Goal: Task Accomplishment & Management: Use online tool/utility

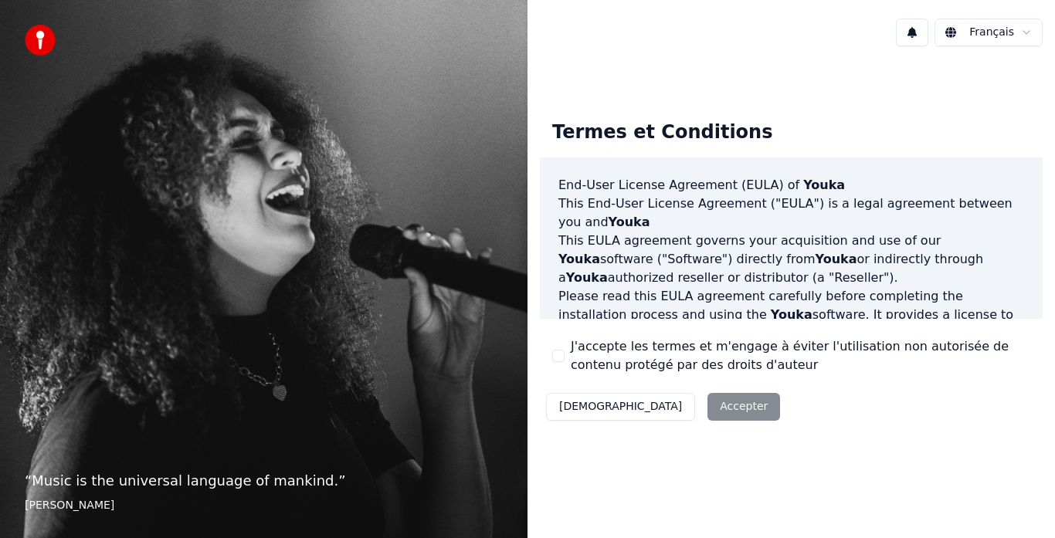
click at [555, 360] on button "J'accepte les termes et m'engage à éviter l'utilisation non autorisée de conten…" at bounding box center [558, 356] width 12 height 12
click at [708, 408] on button "Accepter" at bounding box center [744, 407] width 73 height 28
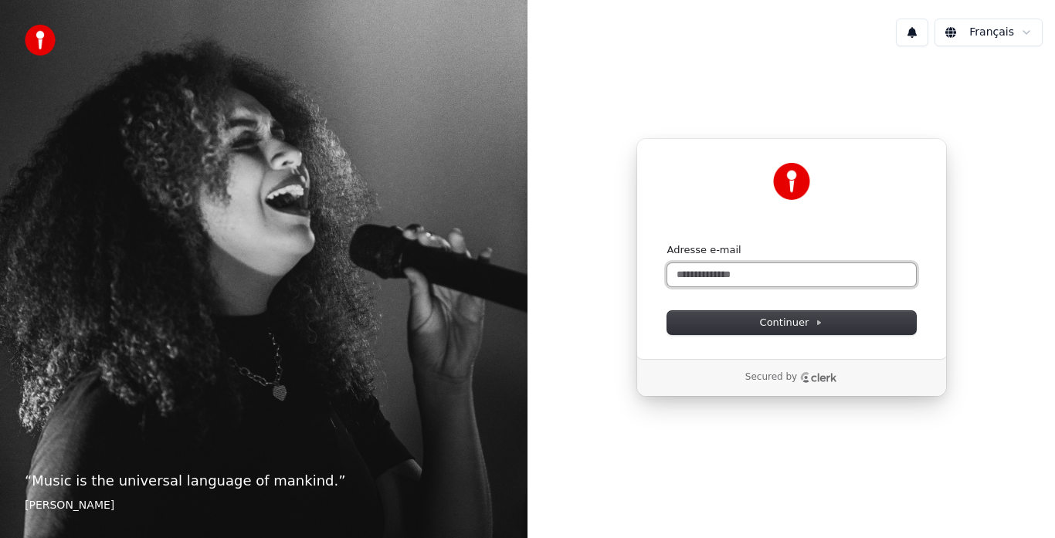
click at [707, 269] on input "Adresse e-mail" at bounding box center [791, 274] width 249 height 23
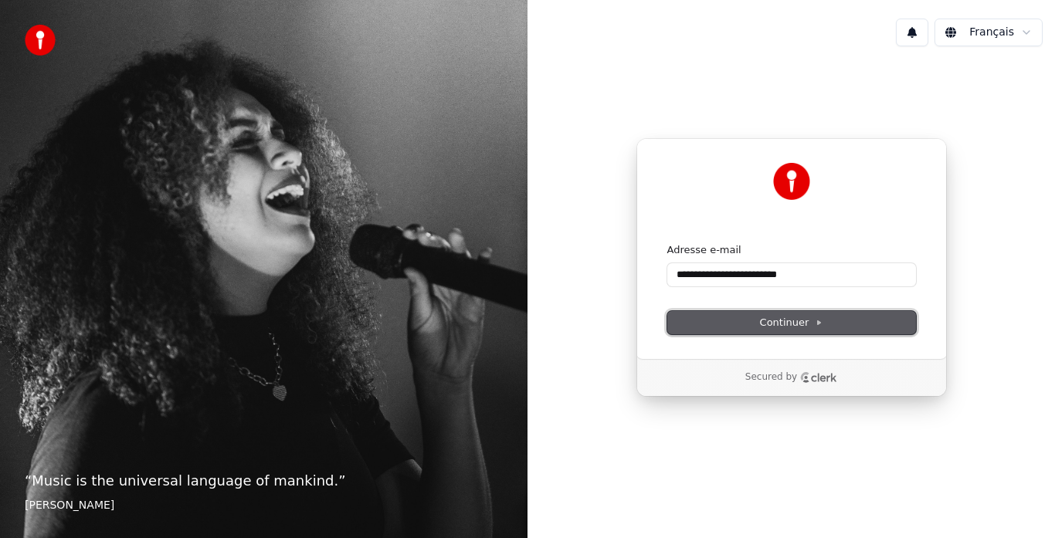
click at [772, 326] on span "Continuer" at bounding box center [791, 323] width 63 height 14
type input "**********"
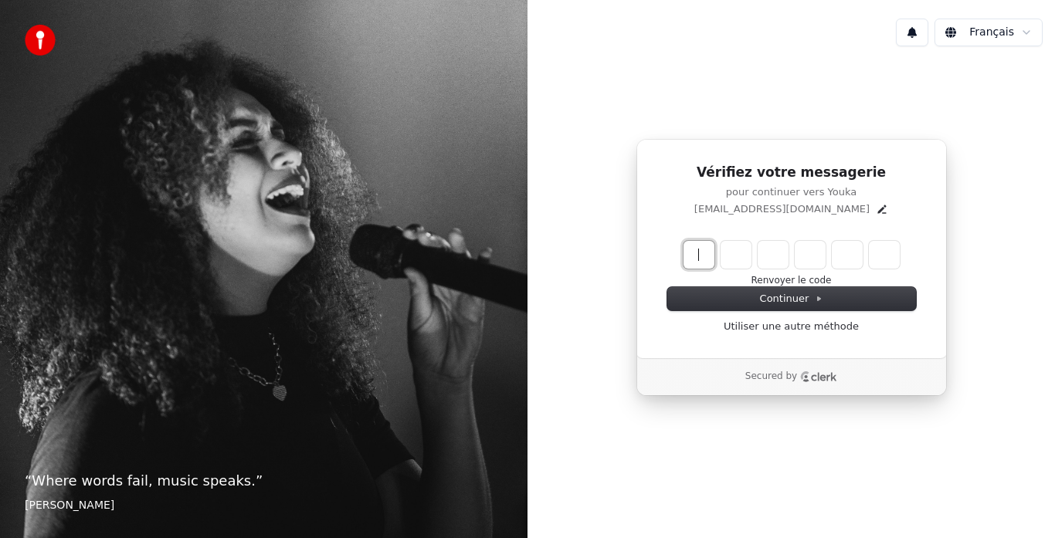
click at [689, 259] on input "Enter verification code" at bounding box center [807, 255] width 247 height 28
type input "*"
click at [703, 255] on input "*" at bounding box center [807, 255] width 247 height 28
type input "******"
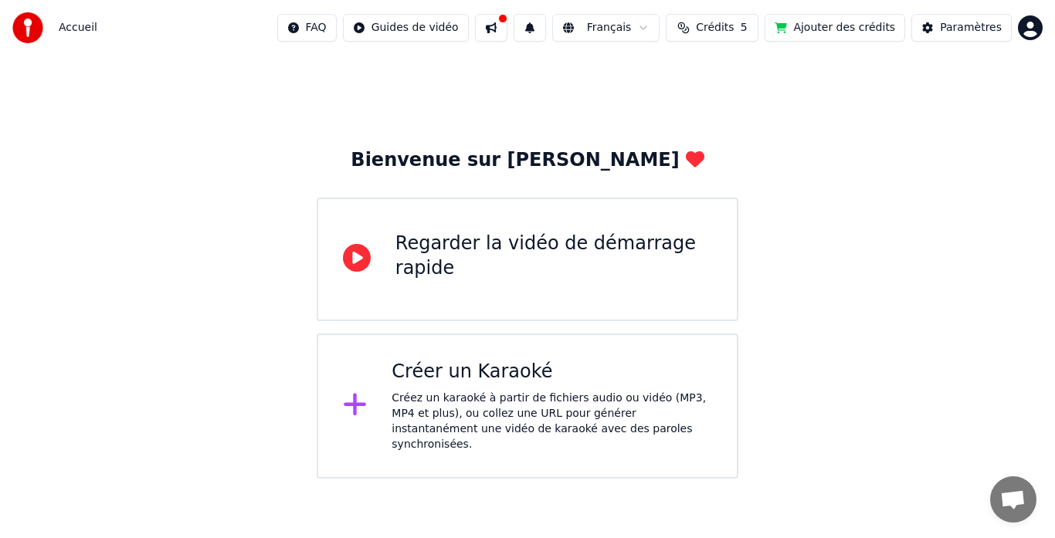
click at [489, 379] on div "Créer un Karaoké" at bounding box center [552, 372] width 321 height 25
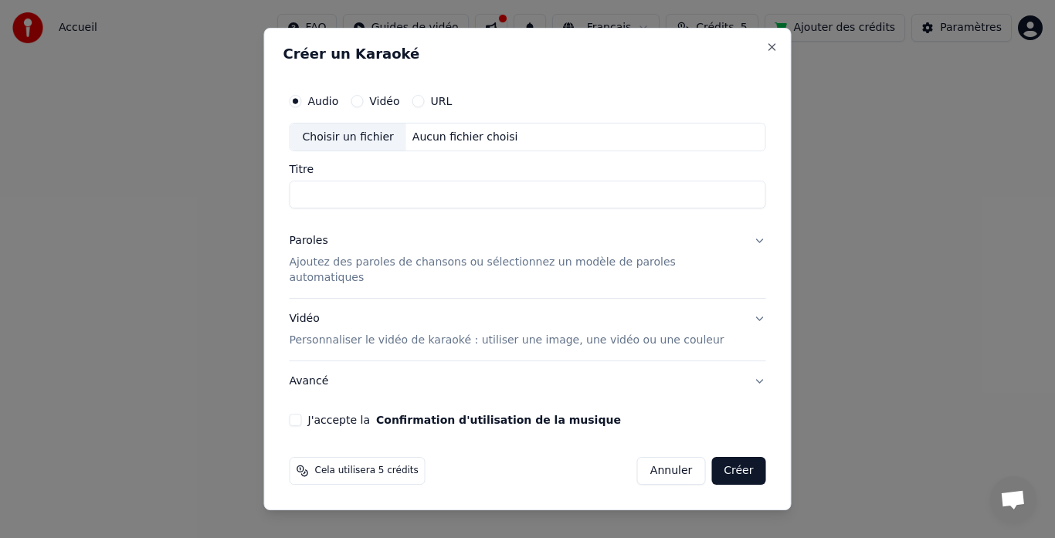
click at [345, 147] on div "Choisir un fichier" at bounding box center [348, 138] width 116 height 28
click at [425, 107] on button "URL" at bounding box center [419, 101] width 12 height 12
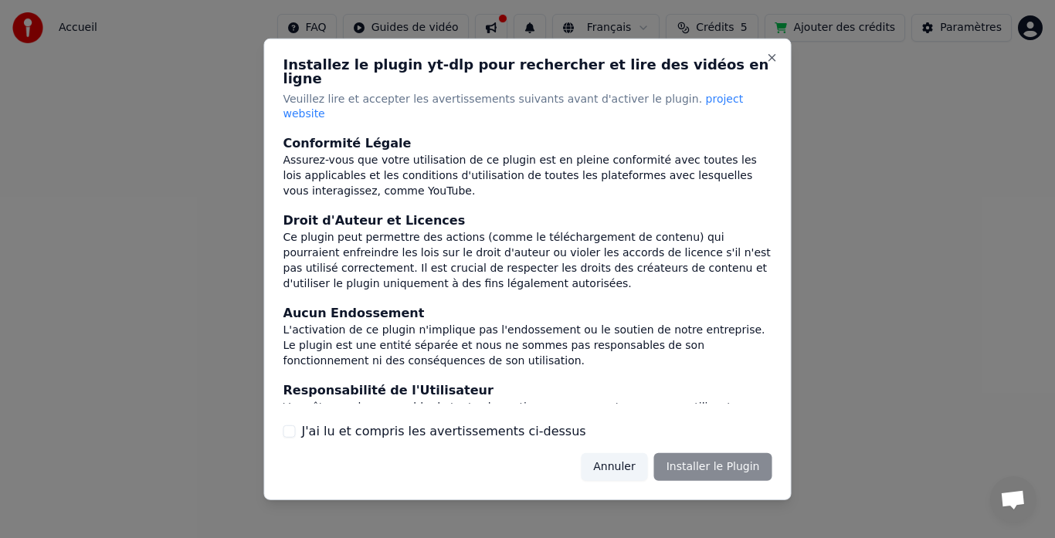
click at [698, 454] on div "Annuler Installer le Plugin" at bounding box center [676, 467] width 191 height 28
click at [284, 426] on button "J'ai lu et compris les avertissements ci-dessus" at bounding box center [290, 432] width 12 height 12
click at [714, 459] on button "Installer le Plugin" at bounding box center [713, 467] width 118 height 28
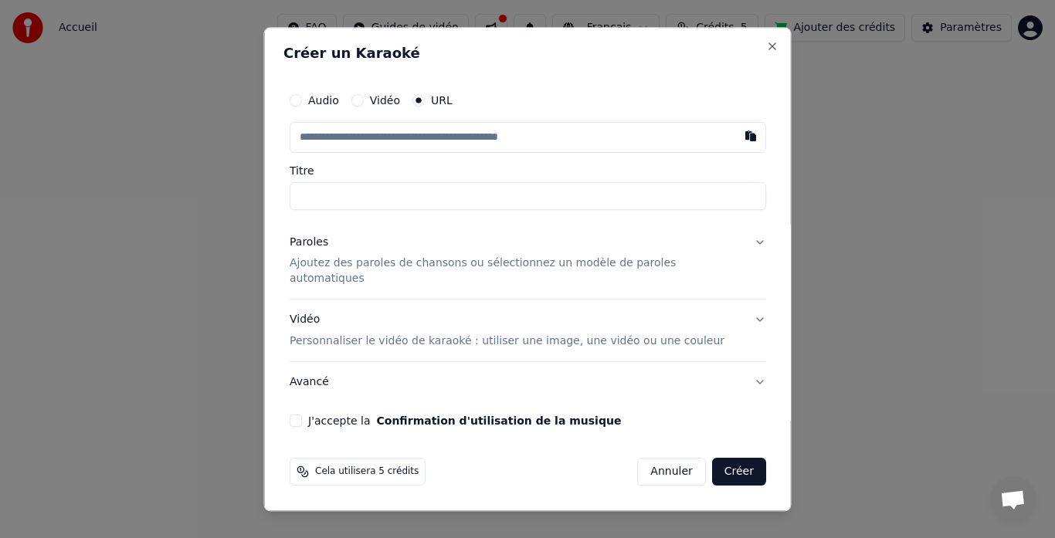
click at [363, 107] on button "Vidéo" at bounding box center [357, 100] width 12 height 12
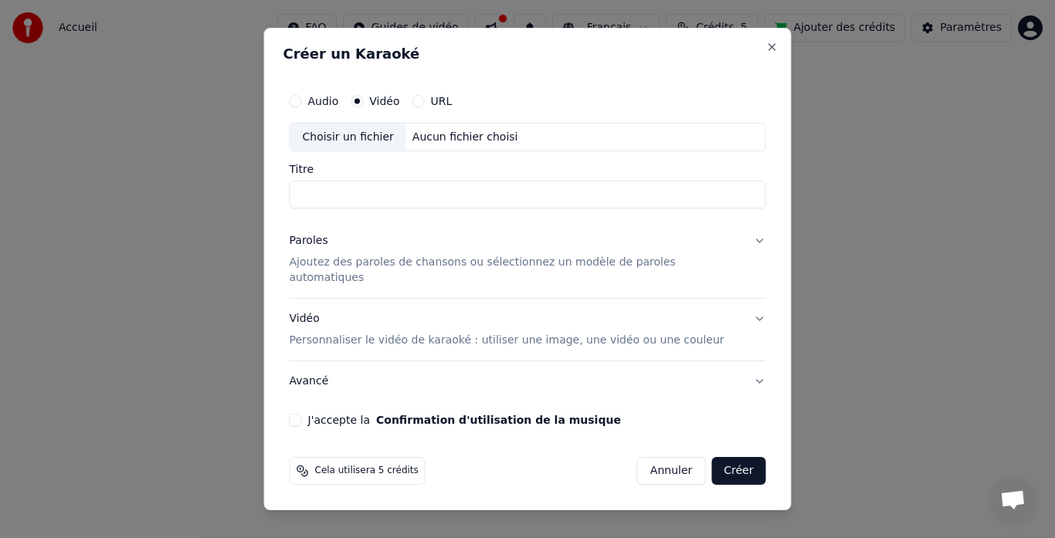
click at [383, 141] on div "Choisir un fichier" at bounding box center [348, 138] width 116 height 28
click at [425, 107] on button "URL" at bounding box center [419, 101] width 12 height 12
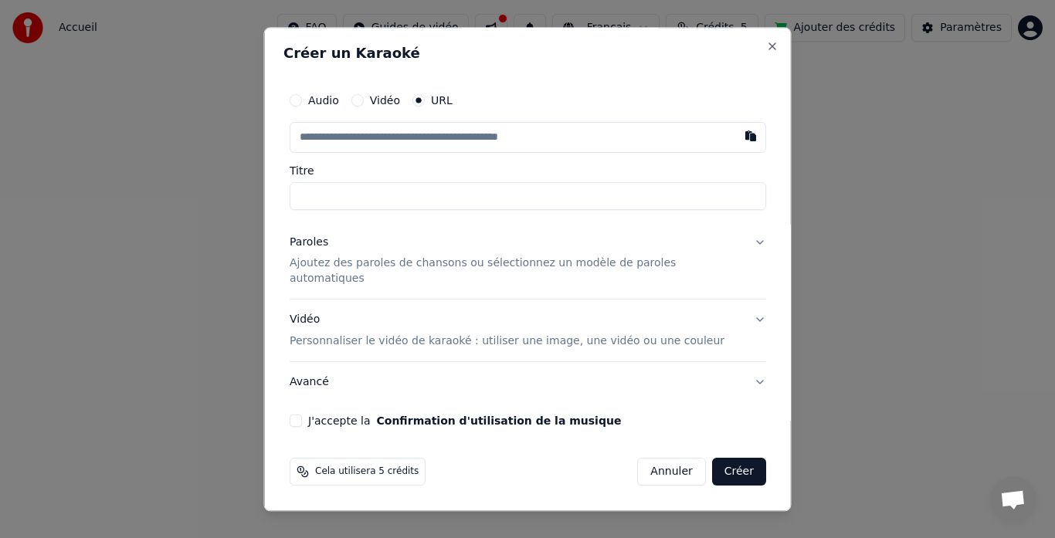
click at [417, 145] on input "text" at bounding box center [528, 137] width 477 height 31
click at [738, 142] on button "button" at bounding box center [750, 136] width 31 height 28
type input "**********"
click at [626, 269] on p "Ajoutez des paroles de chansons ou sélectionnez un modèle de paroles automatiqu…" at bounding box center [516, 271] width 452 height 31
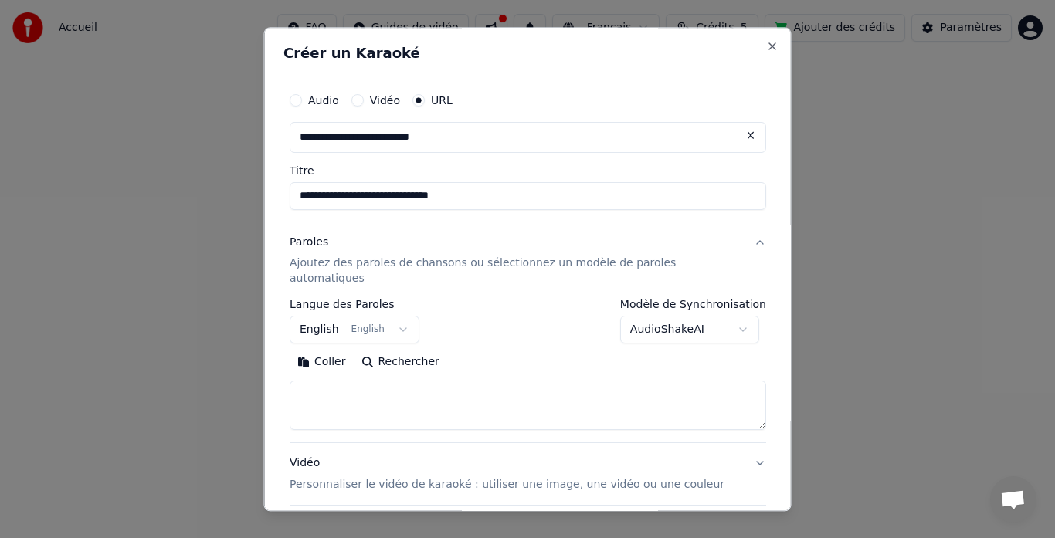
click at [406, 317] on button "English English" at bounding box center [355, 331] width 130 height 28
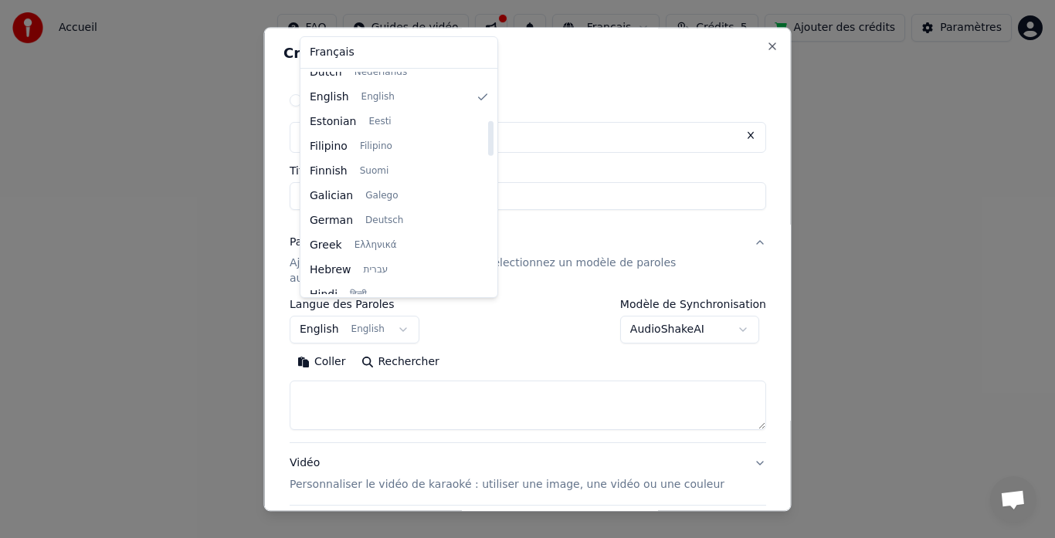
scroll to position [309, 0]
select select "**"
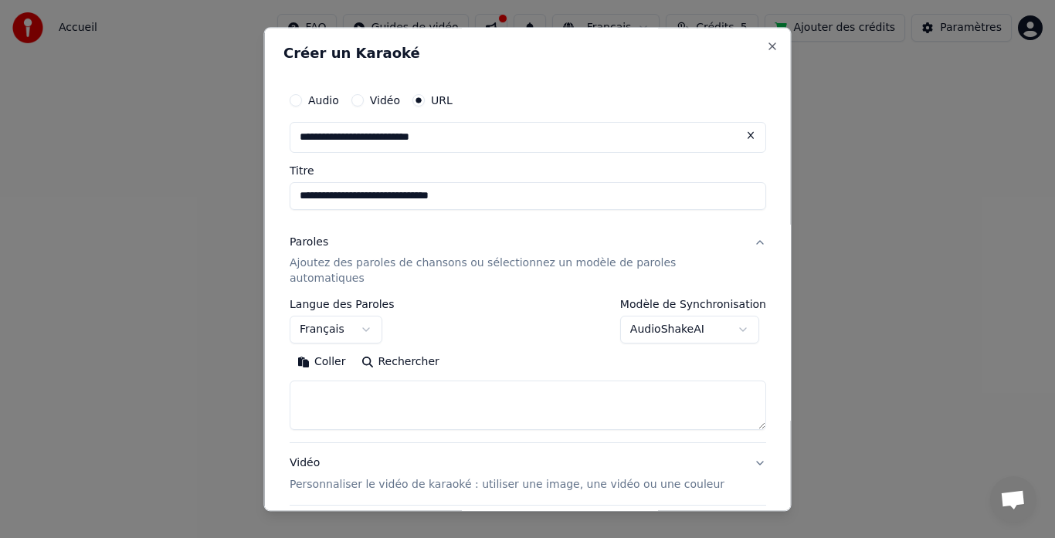
click at [680, 311] on body "**********" at bounding box center [527, 239] width 1055 height 479
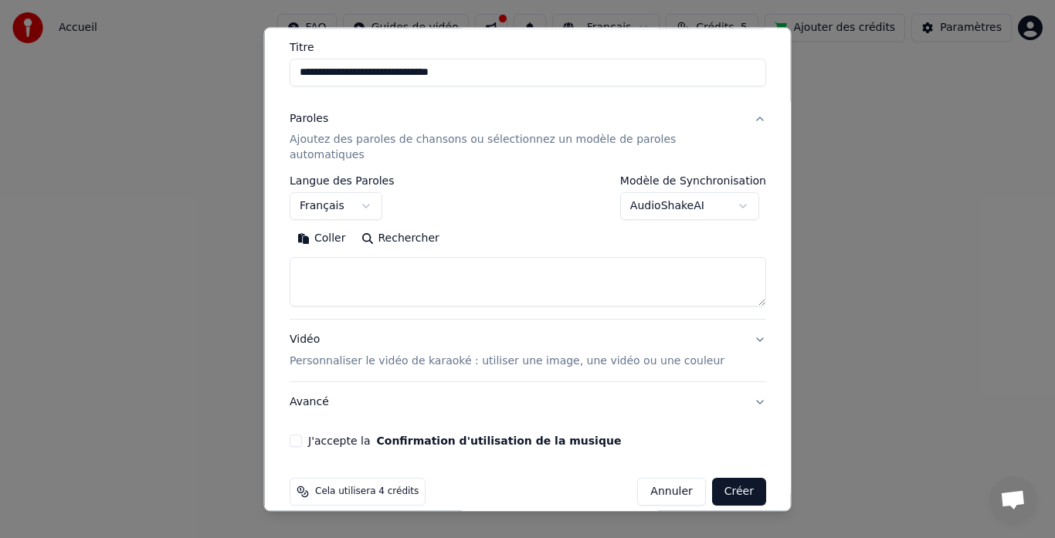
scroll to position [128, 0]
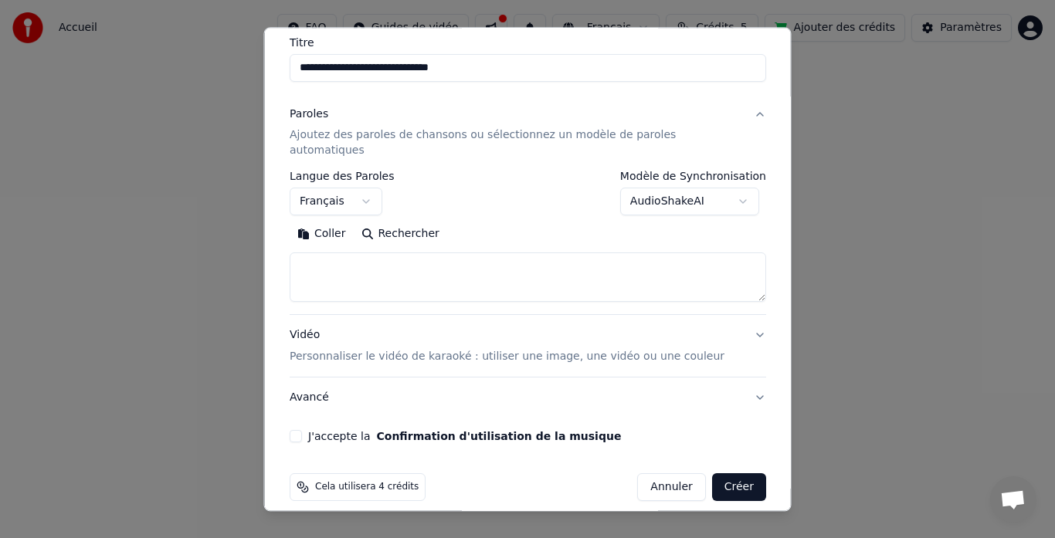
click at [342, 222] on button "Coller" at bounding box center [322, 234] width 64 height 25
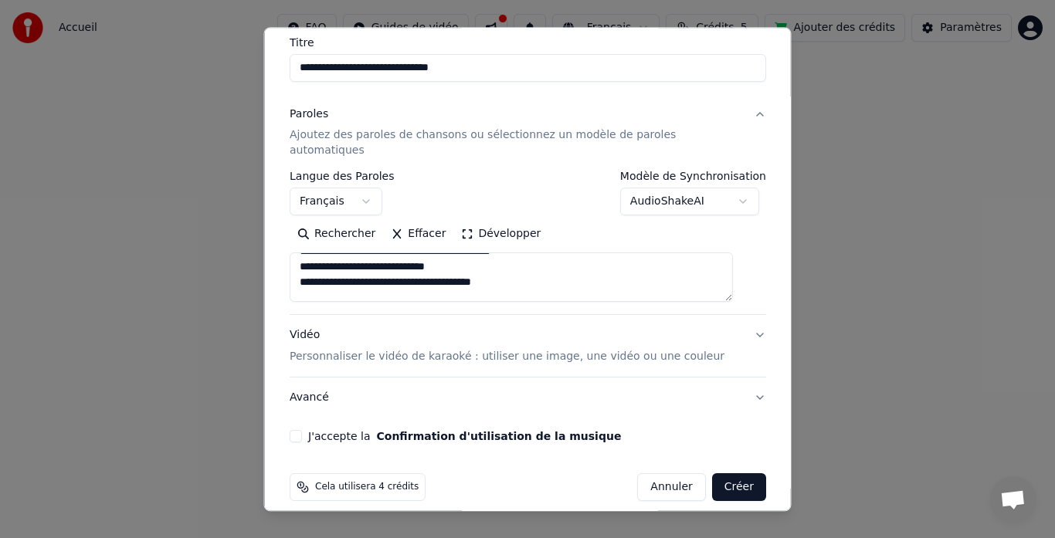
click at [572, 350] on p "Personnaliser le vidéo de karaoké : utiliser une image, une vidéo ou une couleur" at bounding box center [507, 357] width 435 height 15
type textarea "**********"
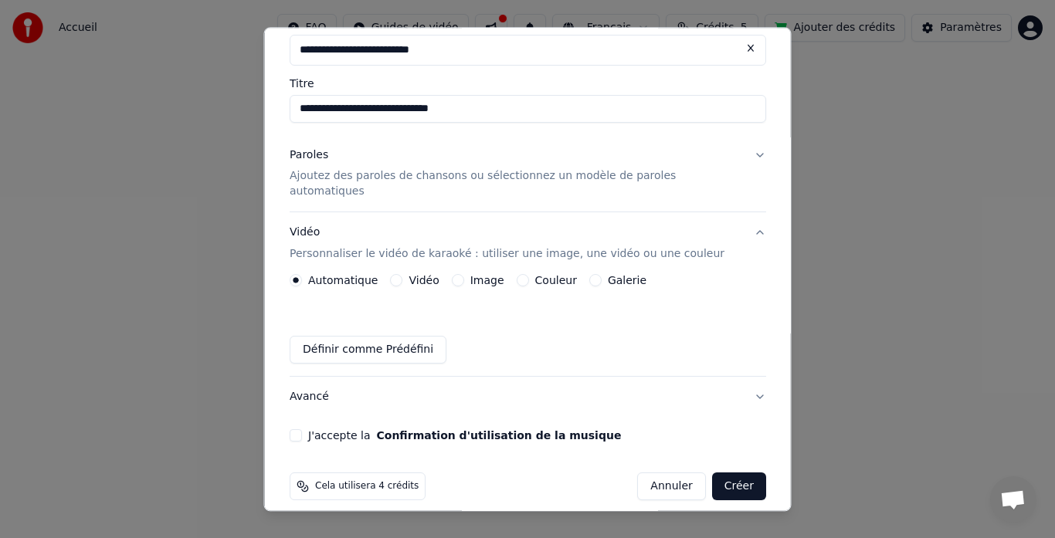
scroll to position [87, 0]
click at [589, 275] on button "Galerie" at bounding box center [595, 281] width 12 height 12
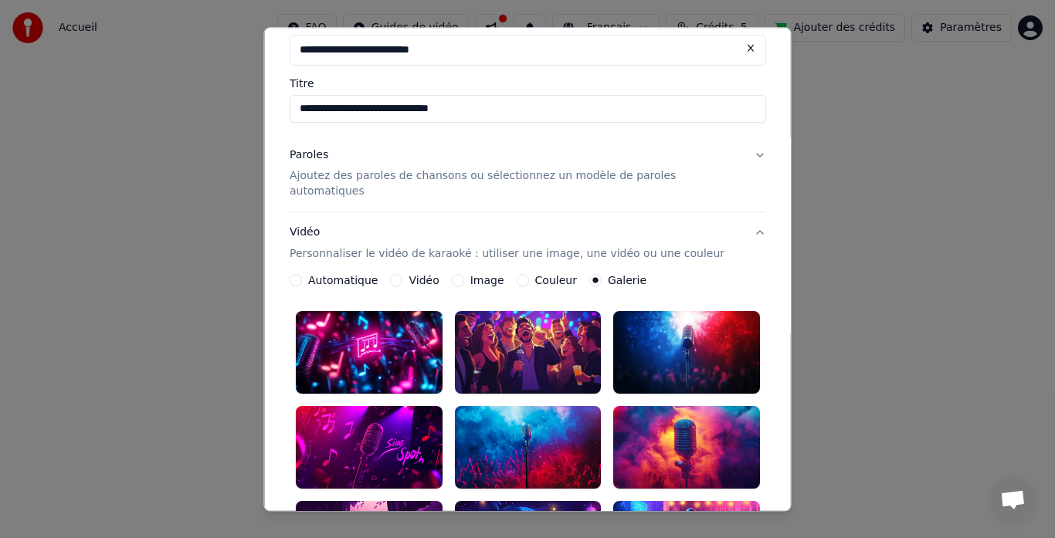
click at [464, 275] on button "Image" at bounding box center [457, 281] width 12 height 12
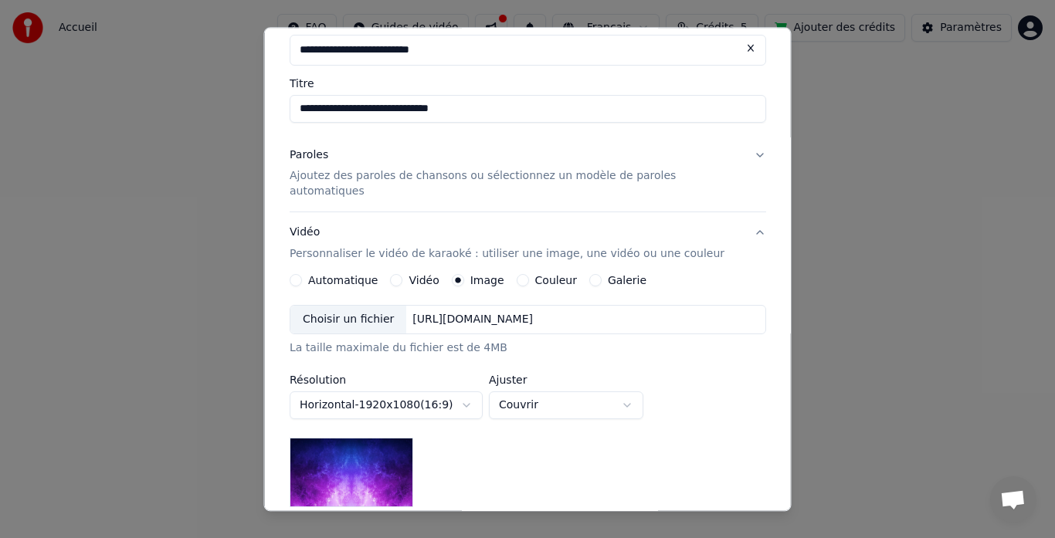
click at [370, 307] on div "Choisir un fichier" at bounding box center [348, 321] width 116 height 28
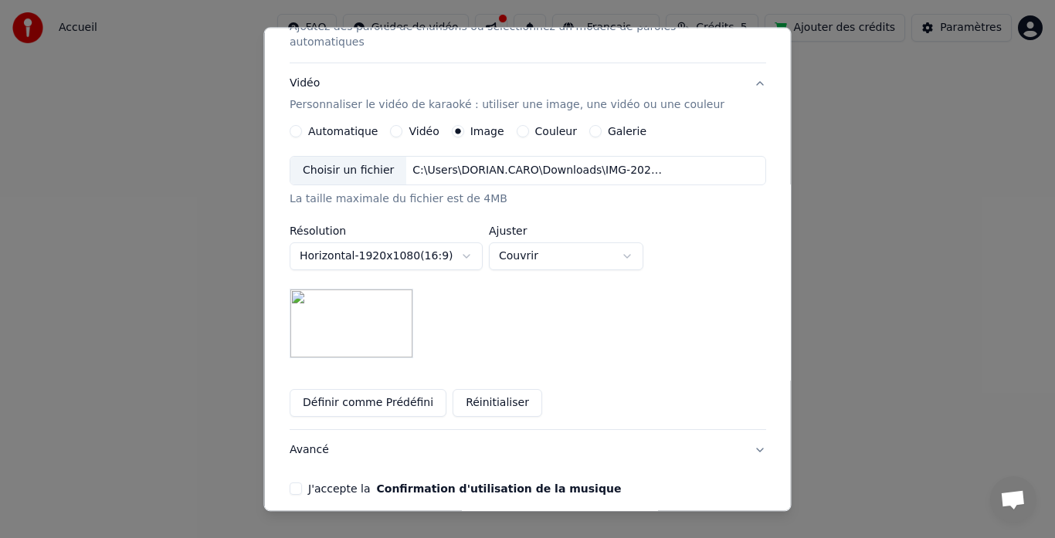
scroll to position [242, 0]
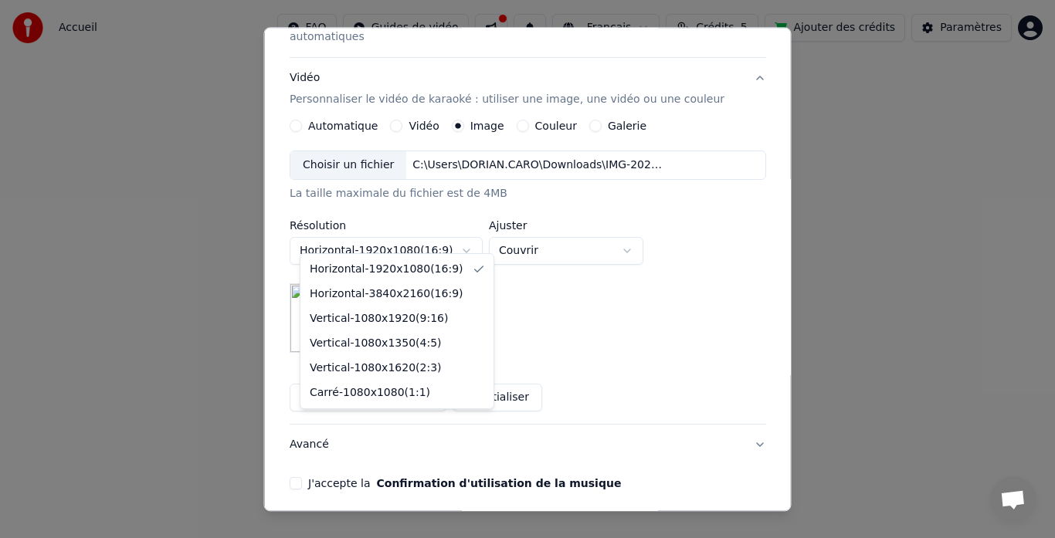
click at [482, 237] on body "**********" at bounding box center [527, 239] width 1055 height 479
click at [522, 285] on body "**********" at bounding box center [527, 239] width 1055 height 479
click at [473, 234] on body "**********" at bounding box center [527, 239] width 1055 height 479
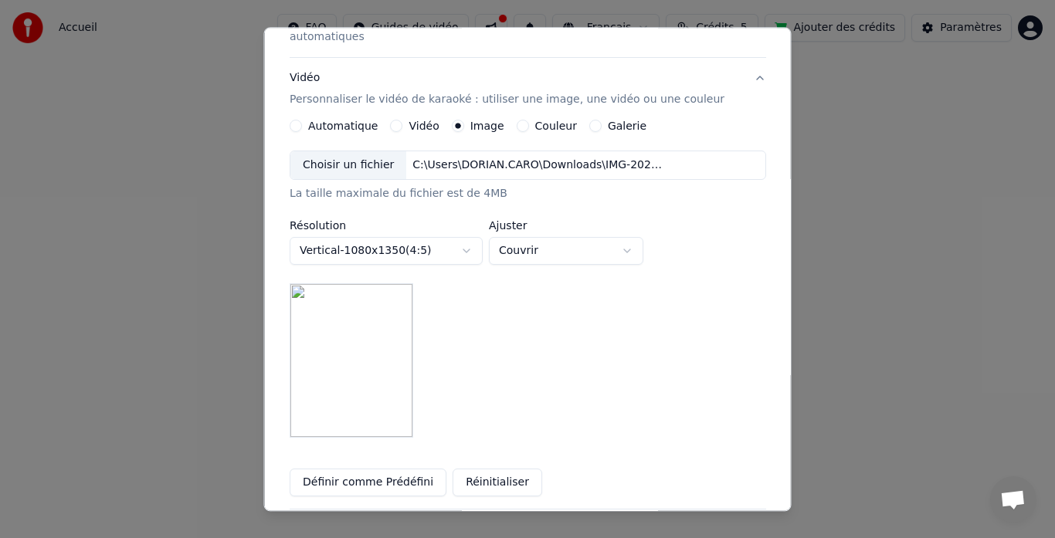
click at [482, 234] on body "**********" at bounding box center [527, 239] width 1055 height 479
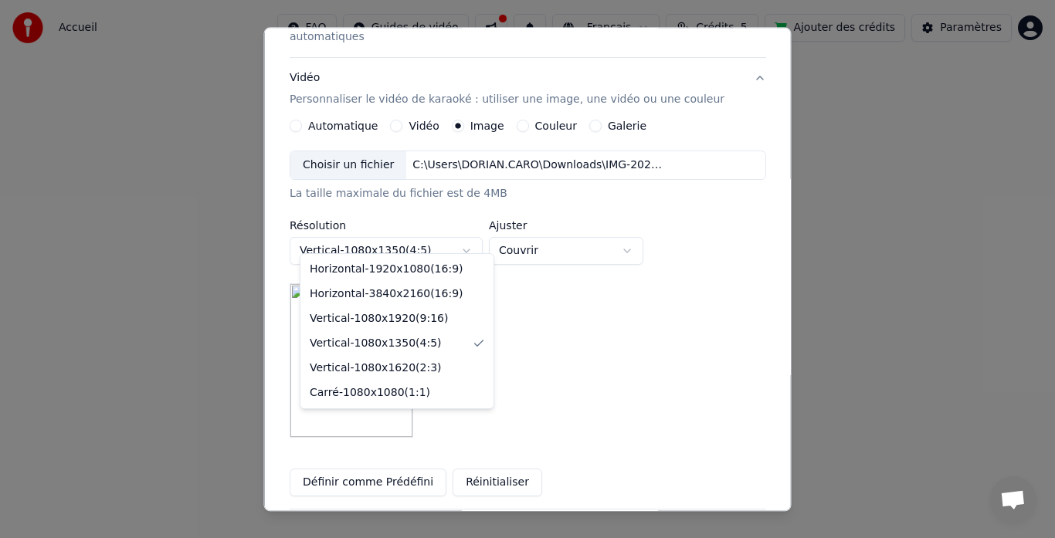
select select "*********"
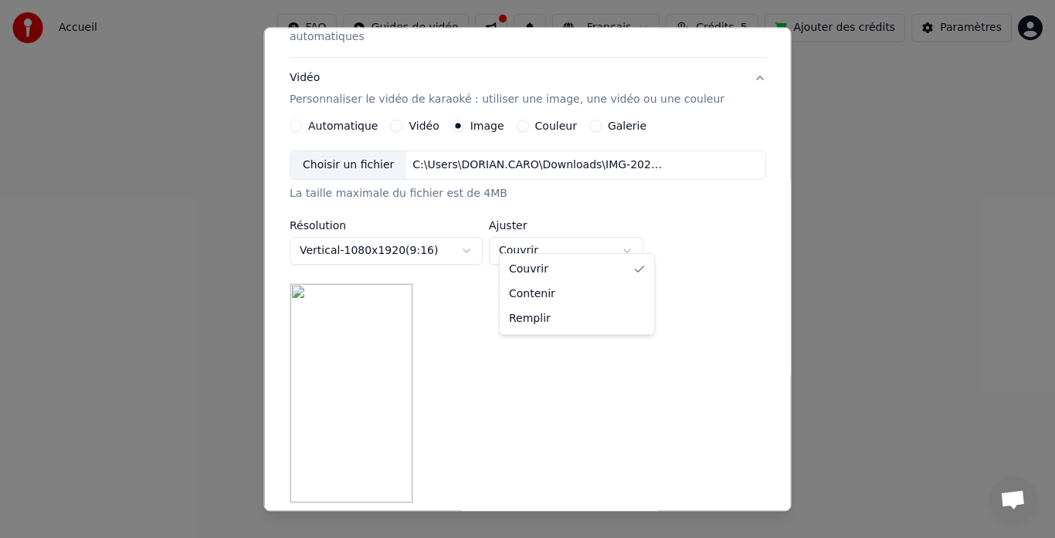
click at [586, 240] on body "**********" at bounding box center [527, 239] width 1055 height 479
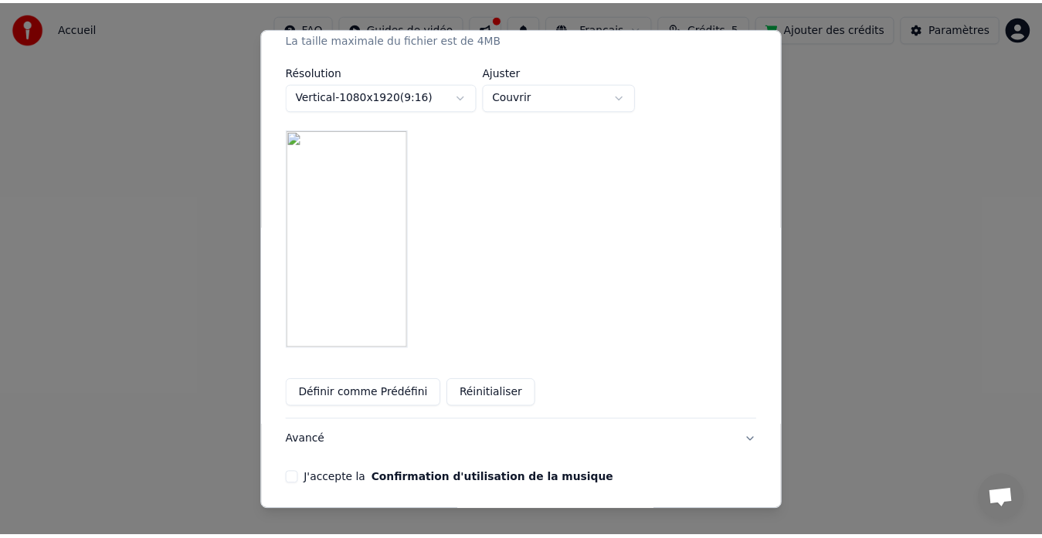
scroll to position [440, 0]
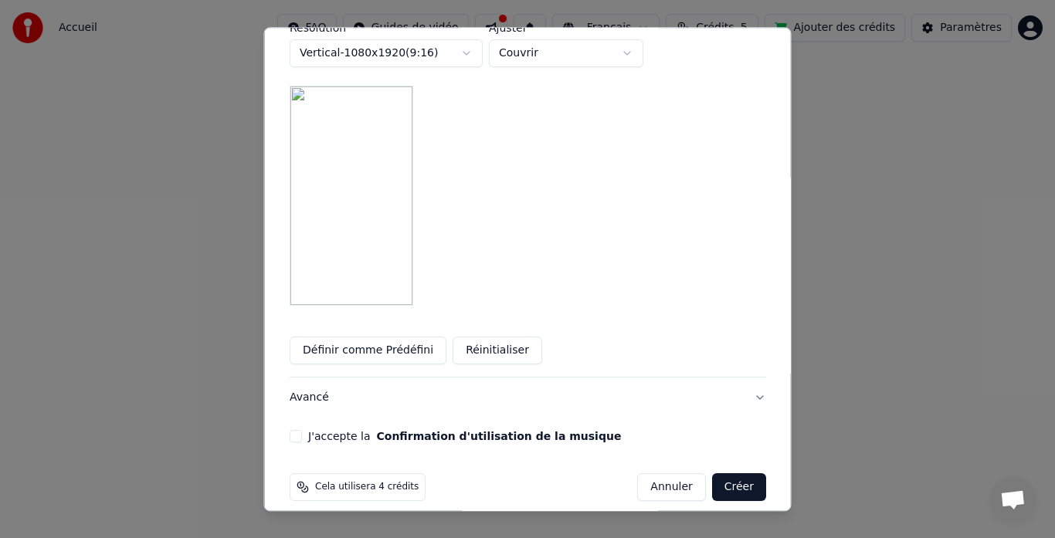
click at [302, 430] on button "J'accepte la Confirmation d'utilisation de la musique" at bounding box center [296, 436] width 12 height 12
click at [712, 474] on button "Créer" at bounding box center [739, 488] width 54 height 28
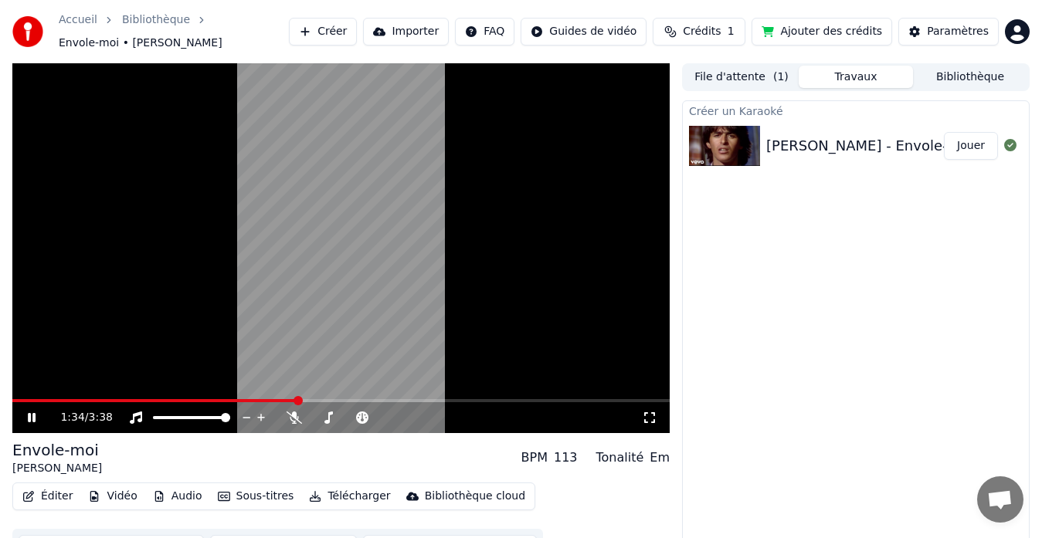
click at [32, 419] on icon at bounding box center [43, 418] width 36 height 12
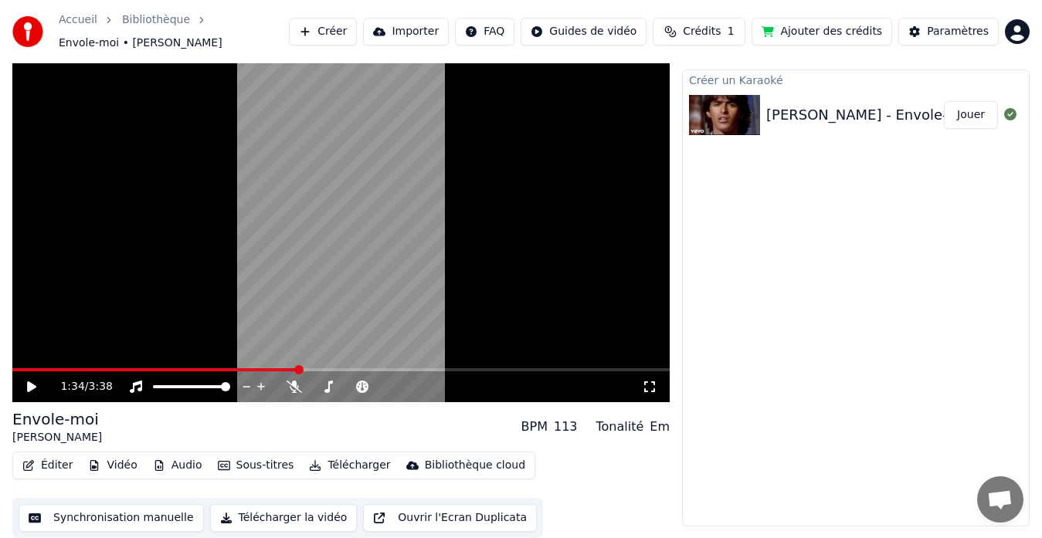
click at [249, 464] on button "Sous-titres" at bounding box center [256, 466] width 89 height 22
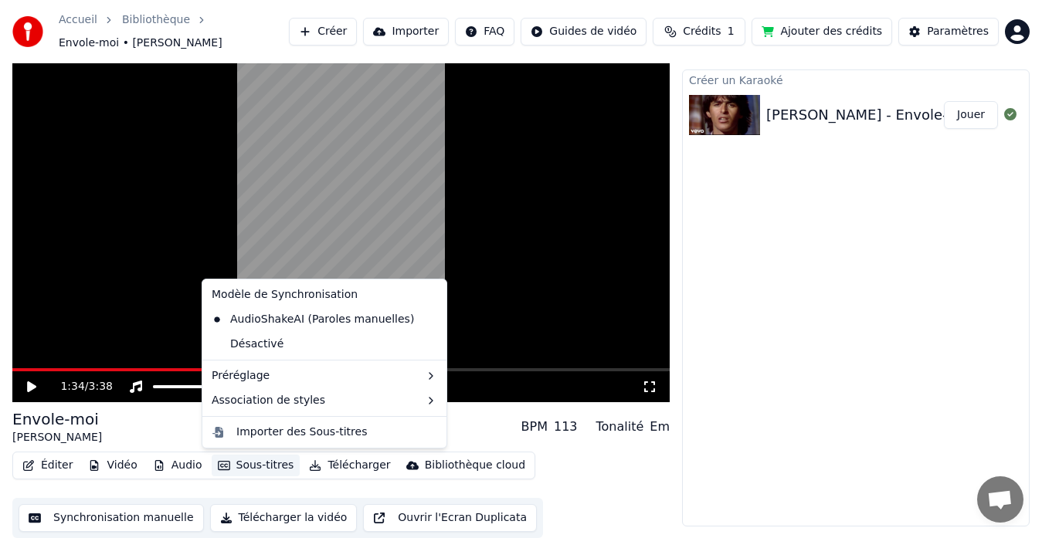
click at [70, 324] on video at bounding box center [340, 217] width 657 height 370
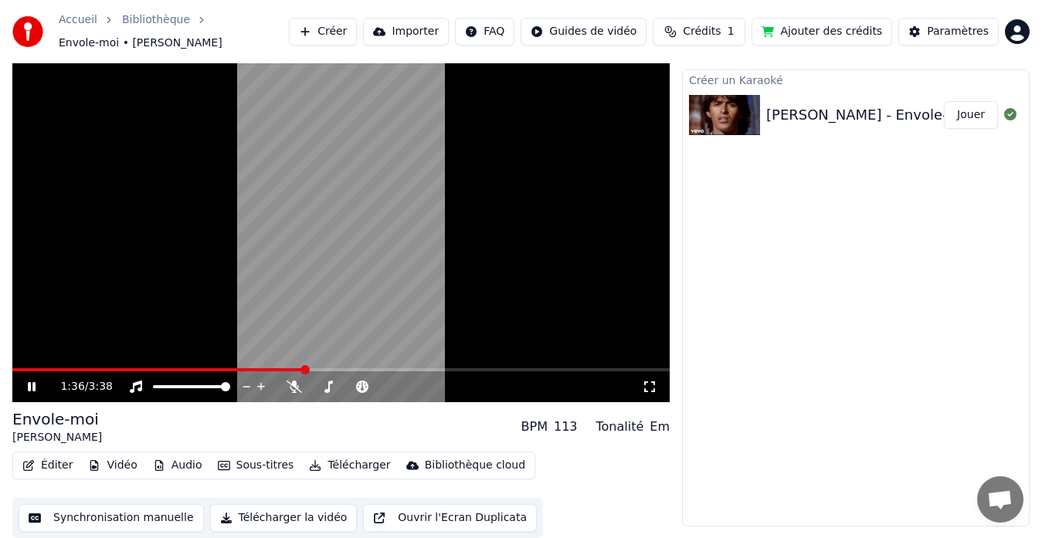
click at [29, 387] on icon at bounding box center [32, 386] width 8 height 9
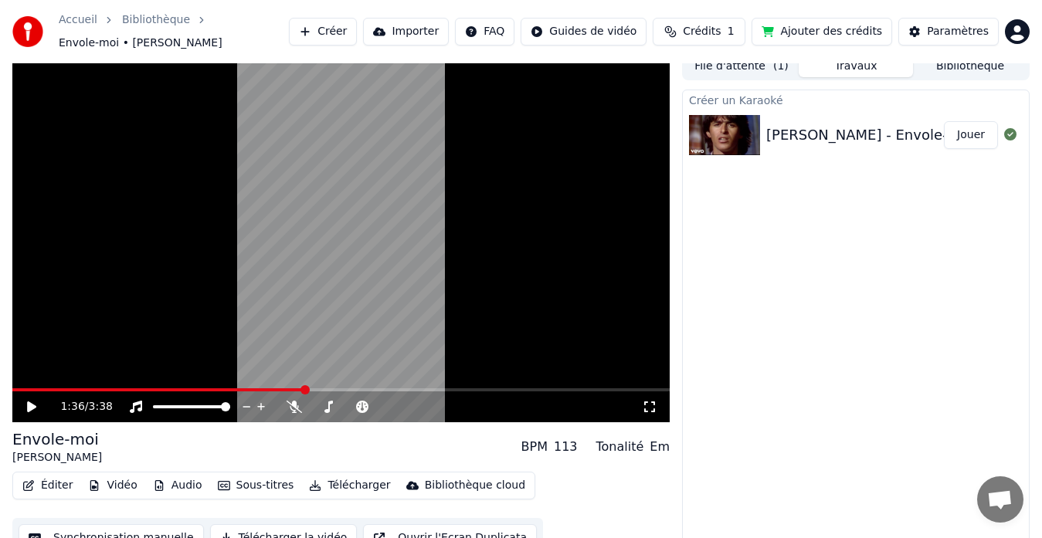
scroll to position [0, 0]
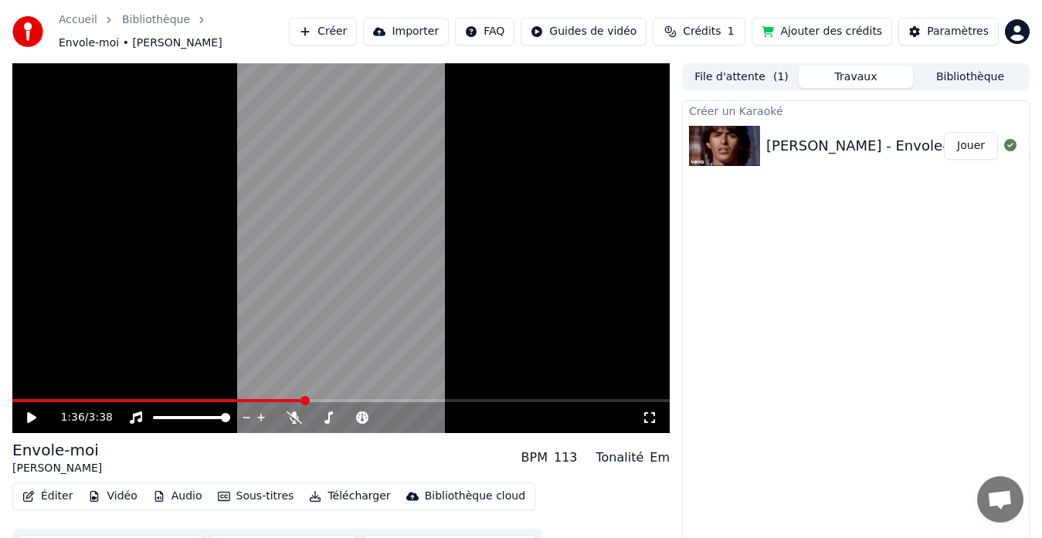
click at [742, 78] on button "File d'attente ( 1 )" at bounding box center [741, 77] width 114 height 22
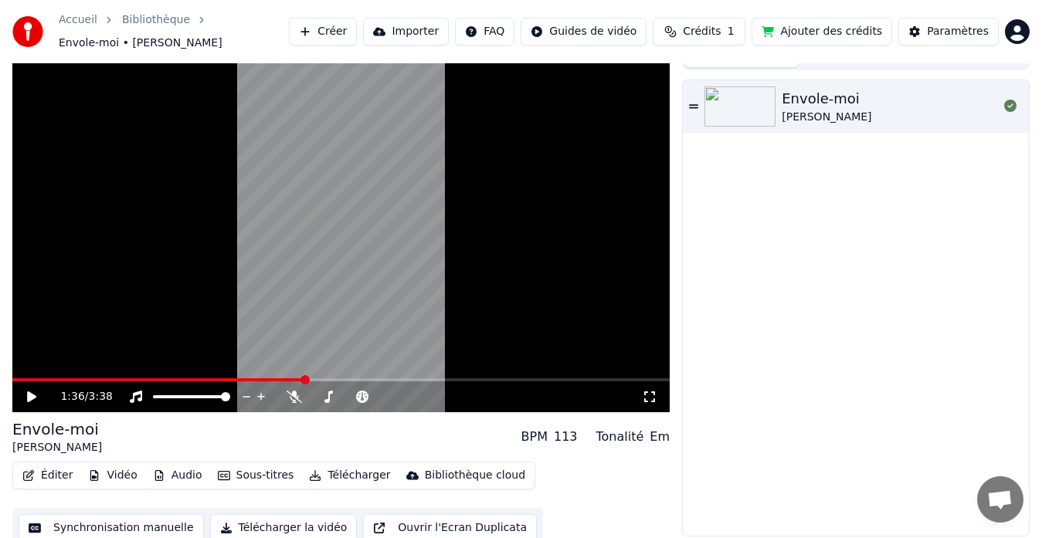
scroll to position [31, 0]
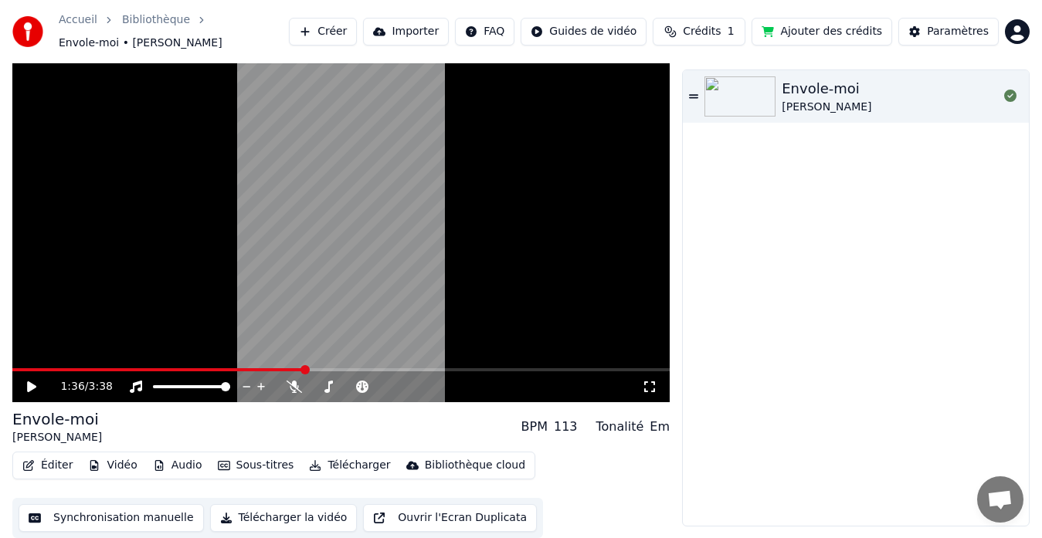
click at [50, 469] on button "Éditer" at bounding box center [47, 466] width 63 height 22
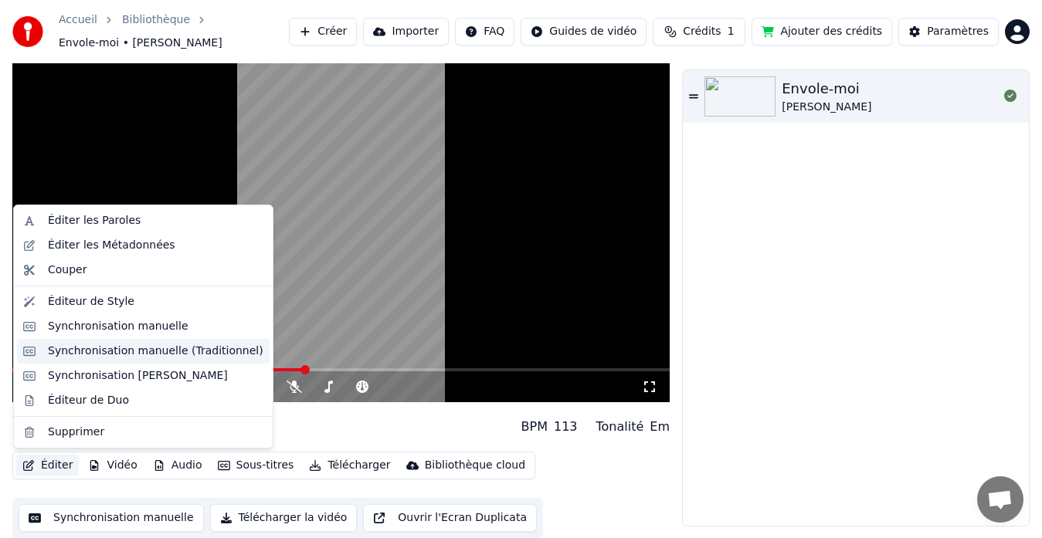
click at [114, 353] on div "Synchronisation manuelle (Traditionnel)" at bounding box center [156, 351] width 216 height 15
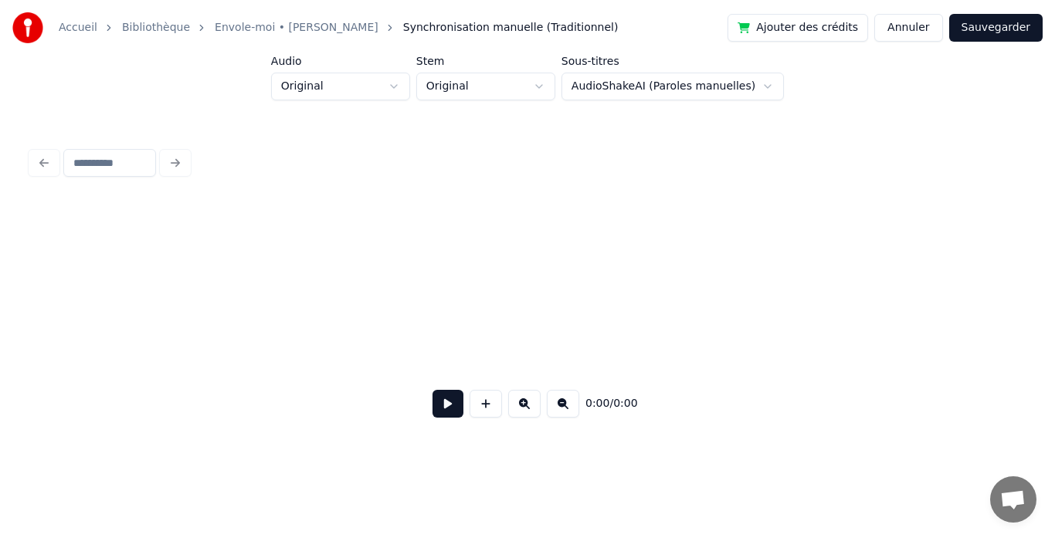
scroll to position [0, 3211]
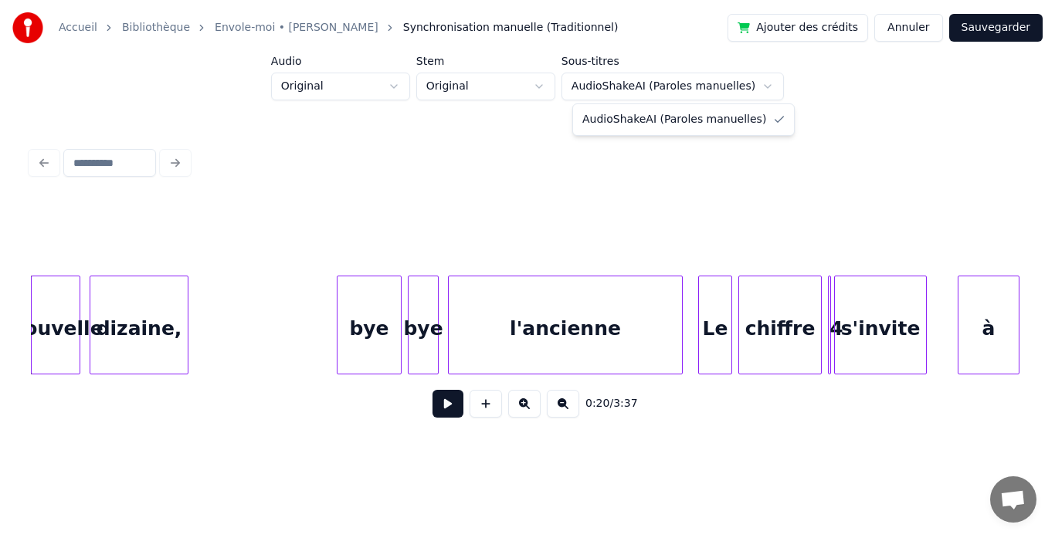
click at [664, 87] on html "Accueil Bibliothèque Envole-moi • [PERSON_NAME] Synchronisation manuelle (Tradi…" at bounding box center [527, 236] width 1055 height 473
click at [485, 80] on html "Accueil Bibliothèque Envole-moi • [PERSON_NAME] Synchronisation manuelle (Tradi…" at bounding box center [527, 236] width 1055 height 473
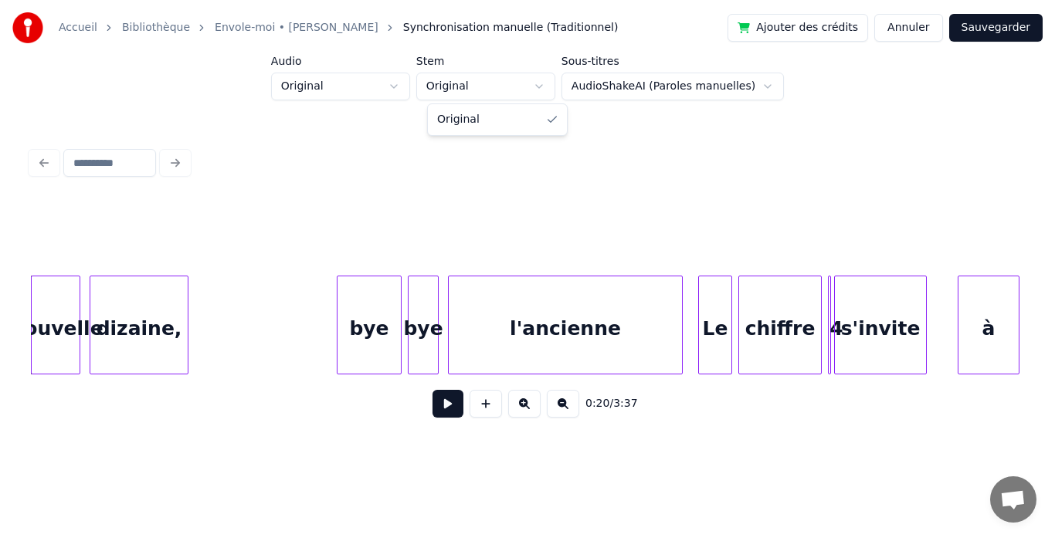
click at [487, 85] on html "Accueil Bibliothèque Envole-moi • [PERSON_NAME] Synchronisation manuelle (Tradi…" at bounding box center [527, 236] width 1055 height 473
click at [378, 88] on html "Accueil Bibliothèque Envole-moi • [PERSON_NAME] Synchronisation manuelle (Tradi…" at bounding box center [527, 236] width 1055 height 473
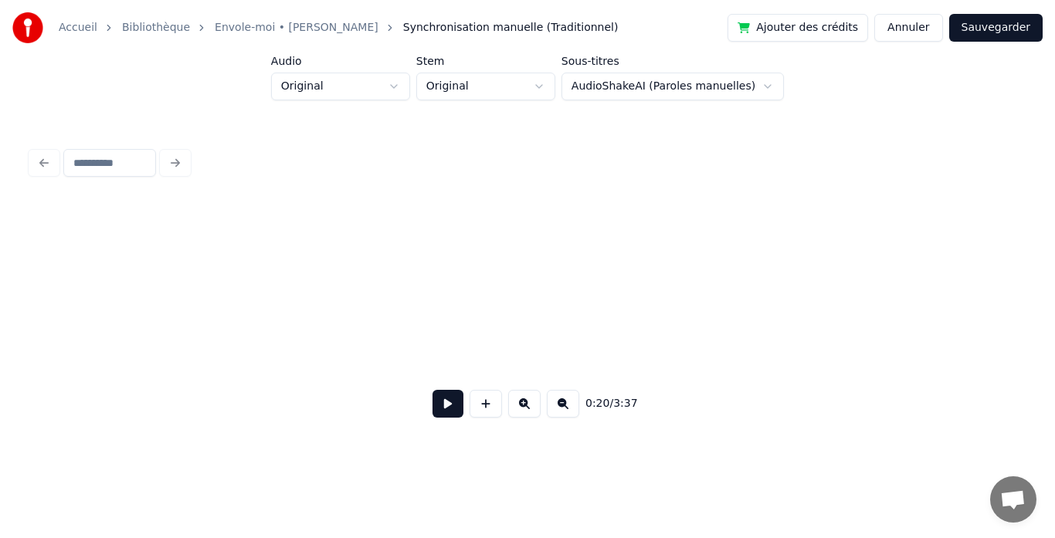
scroll to position [0, 0]
click at [449, 404] on button at bounding box center [448, 404] width 31 height 28
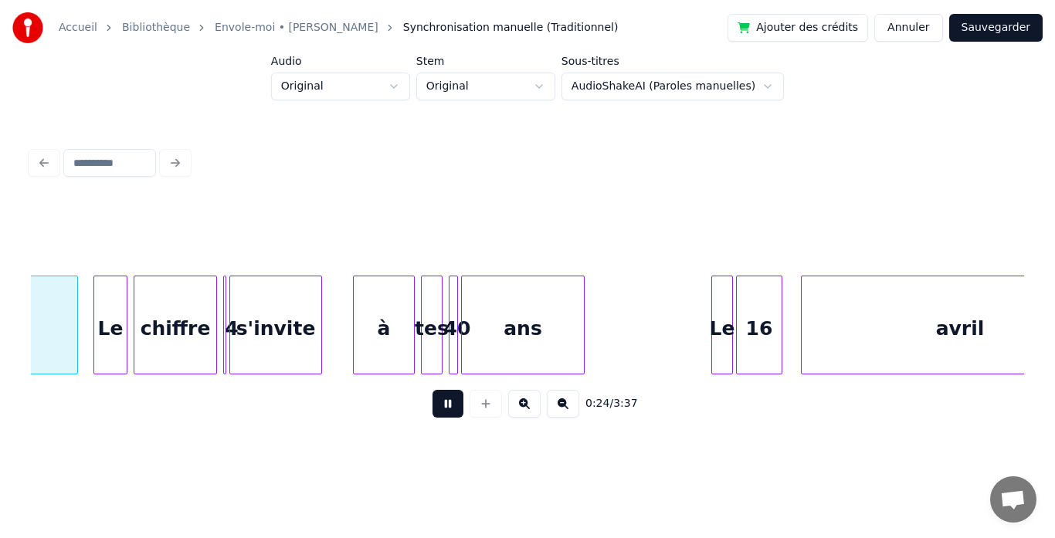
scroll to position [0, 3816]
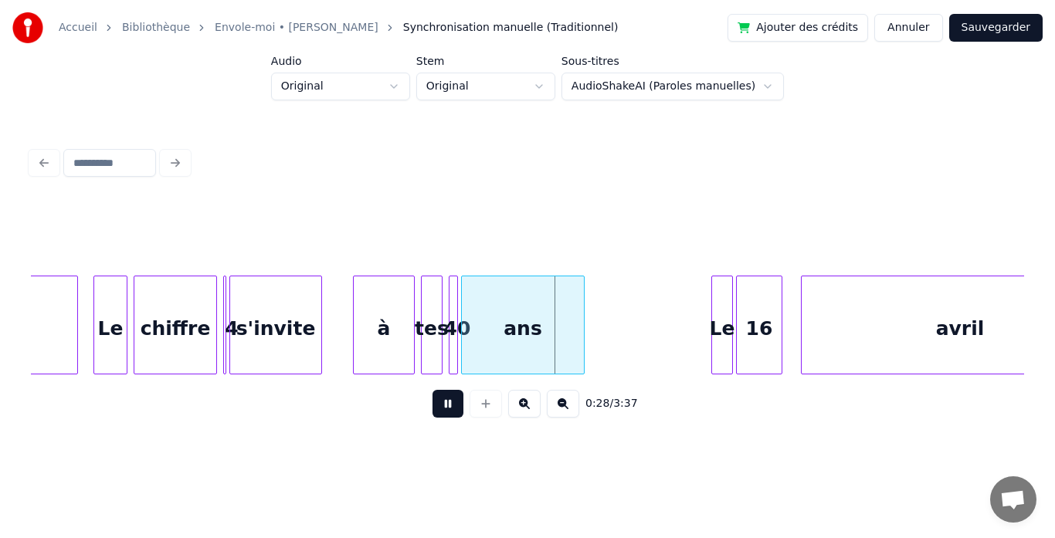
click at [404, 91] on html "Accueil Bibliothèque Envole-moi • [PERSON_NAME] Synchronisation manuelle (Tradi…" at bounding box center [527, 236] width 1055 height 473
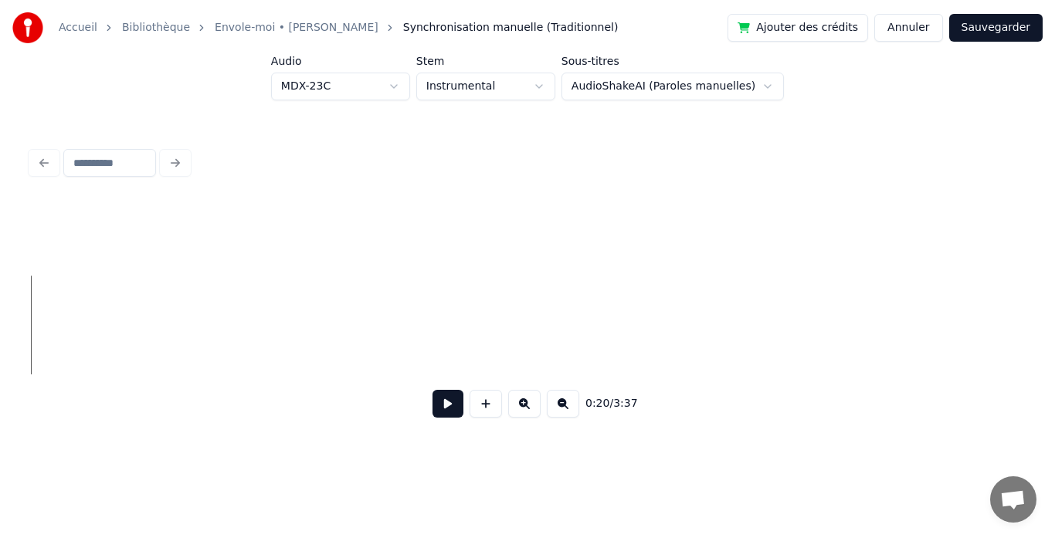
scroll to position [0, 0]
click at [453, 413] on button at bounding box center [448, 404] width 31 height 28
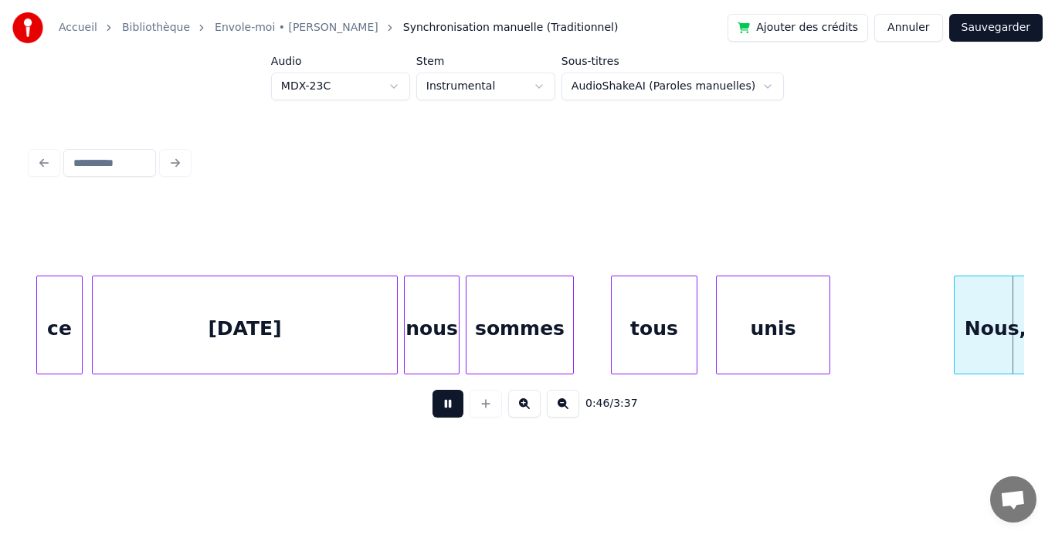
scroll to position [0, 7191]
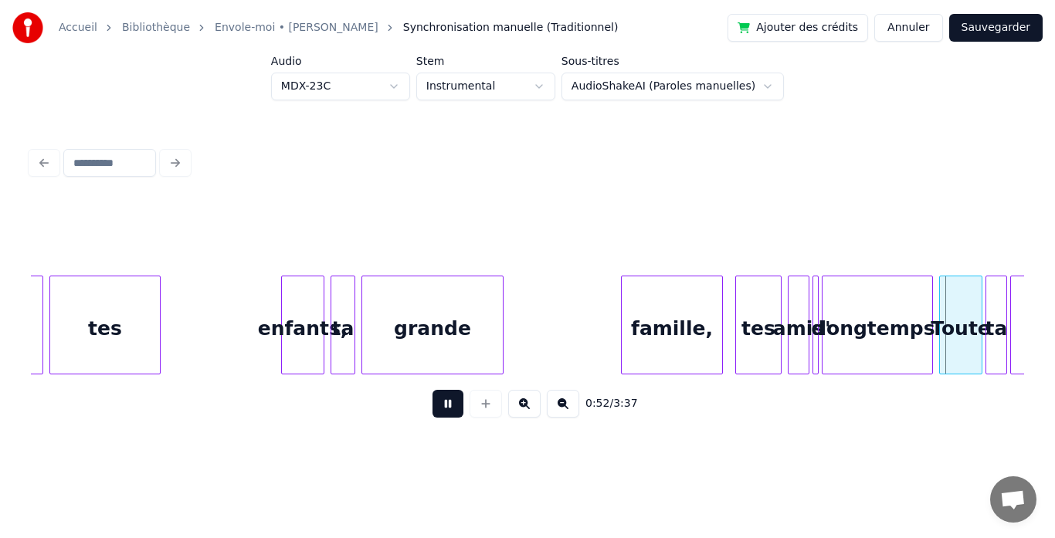
click at [439, 418] on button at bounding box center [448, 404] width 31 height 28
click at [266, 331] on div at bounding box center [265, 325] width 5 height 97
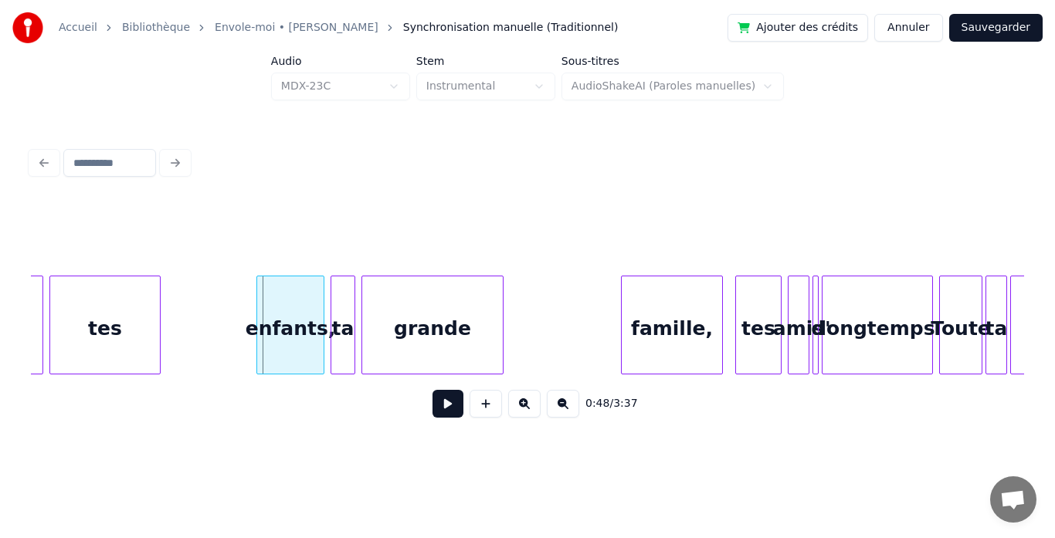
click at [258, 344] on div at bounding box center [259, 325] width 5 height 97
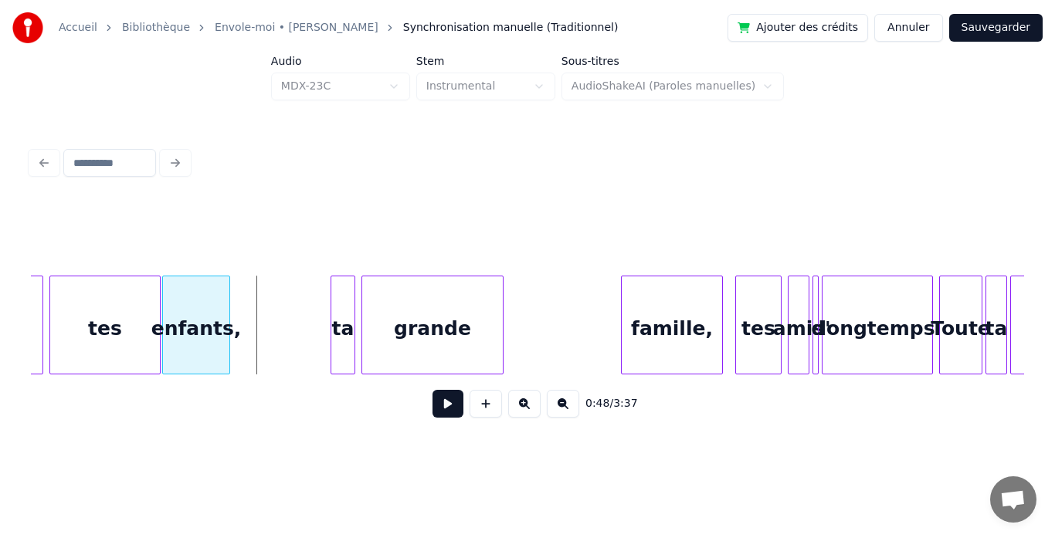
click at [210, 339] on div "enfants," at bounding box center [196, 329] width 66 height 105
click at [190, 341] on div "enfants," at bounding box center [196, 329] width 66 height 105
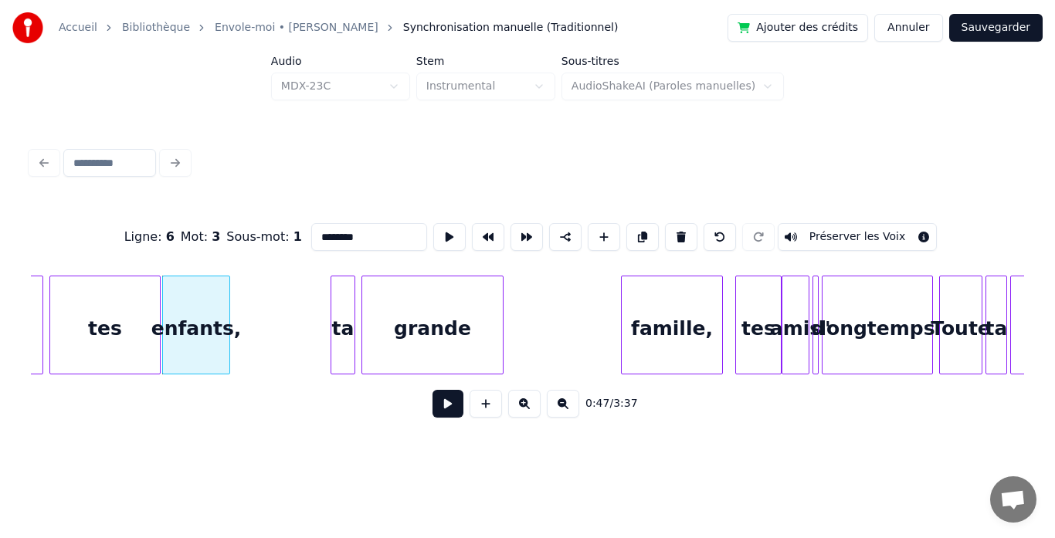
click at [783, 332] on div at bounding box center [785, 325] width 5 height 97
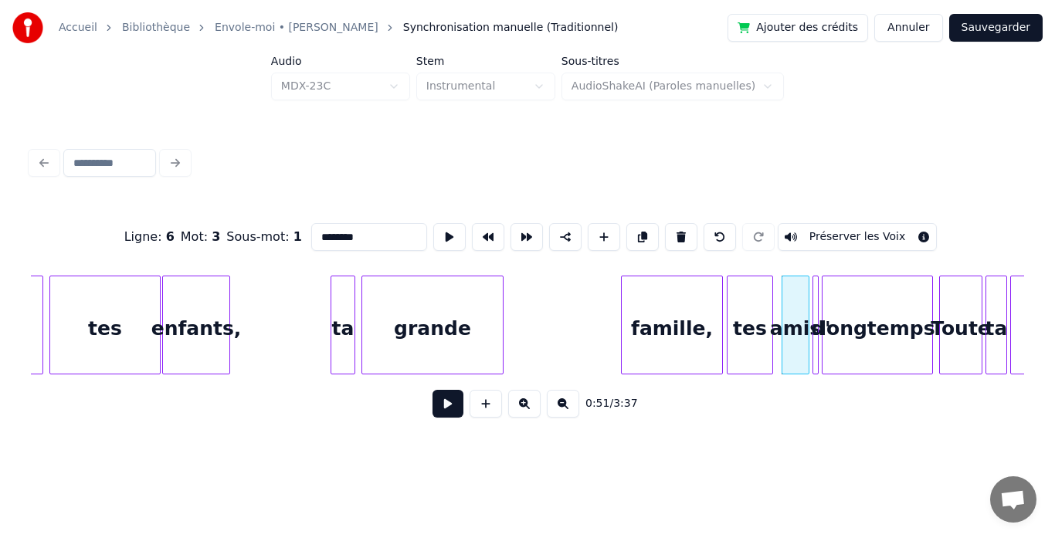
click at [751, 334] on div "tes" at bounding box center [750, 329] width 45 height 105
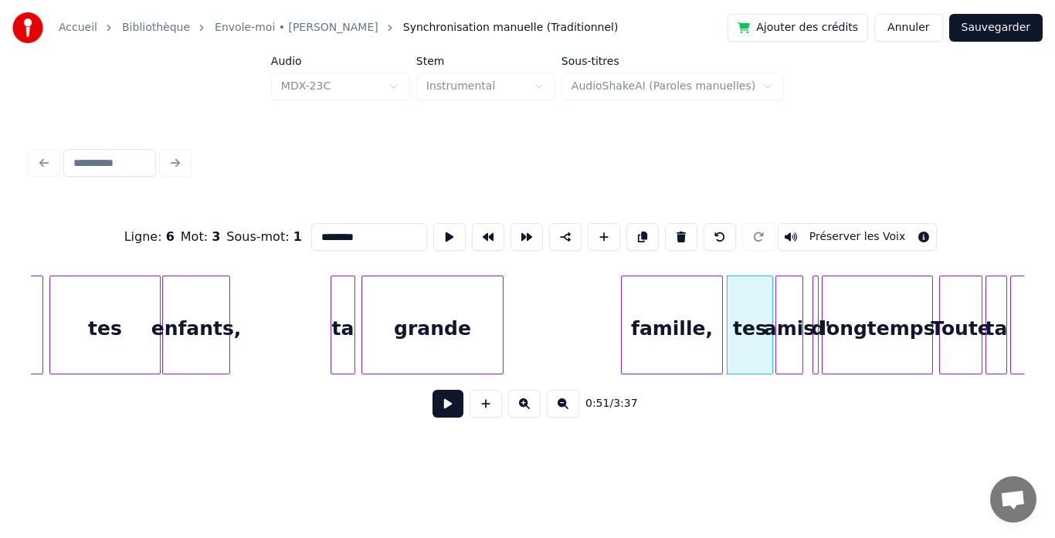
click at [784, 331] on div "amis" at bounding box center [789, 329] width 26 height 105
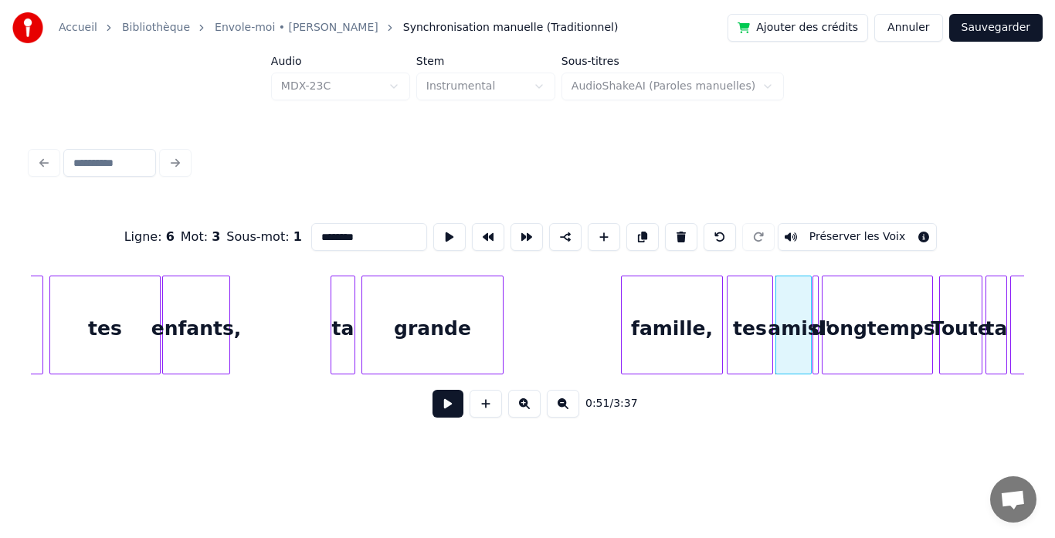
click at [810, 341] on div at bounding box center [809, 325] width 5 height 97
click at [745, 322] on div "tes" at bounding box center [748, 329] width 45 height 105
click at [780, 341] on div at bounding box center [778, 325] width 5 height 97
type input "****"
click at [773, 341] on div at bounding box center [775, 325] width 5 height 97
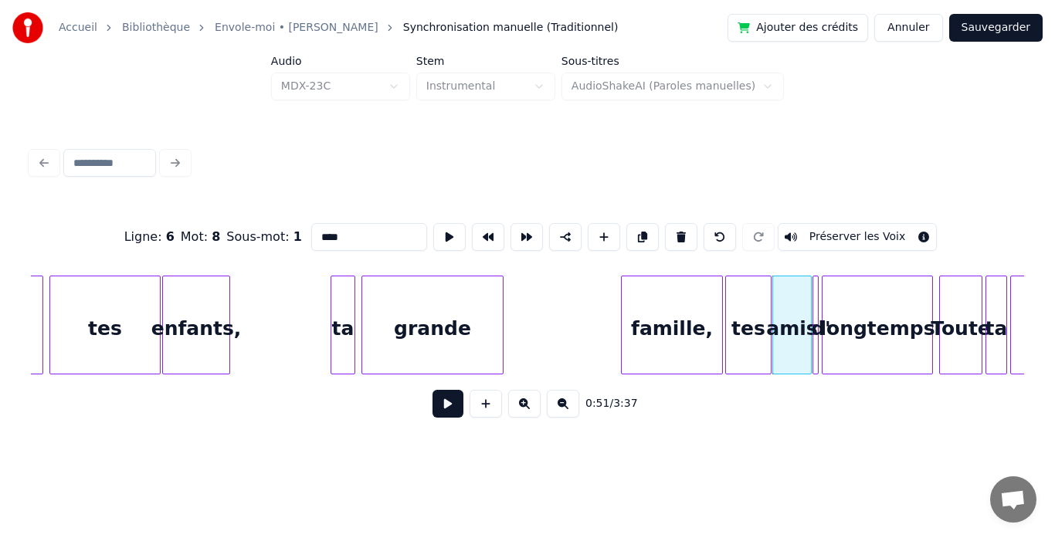
scroll to position [0, 8060]
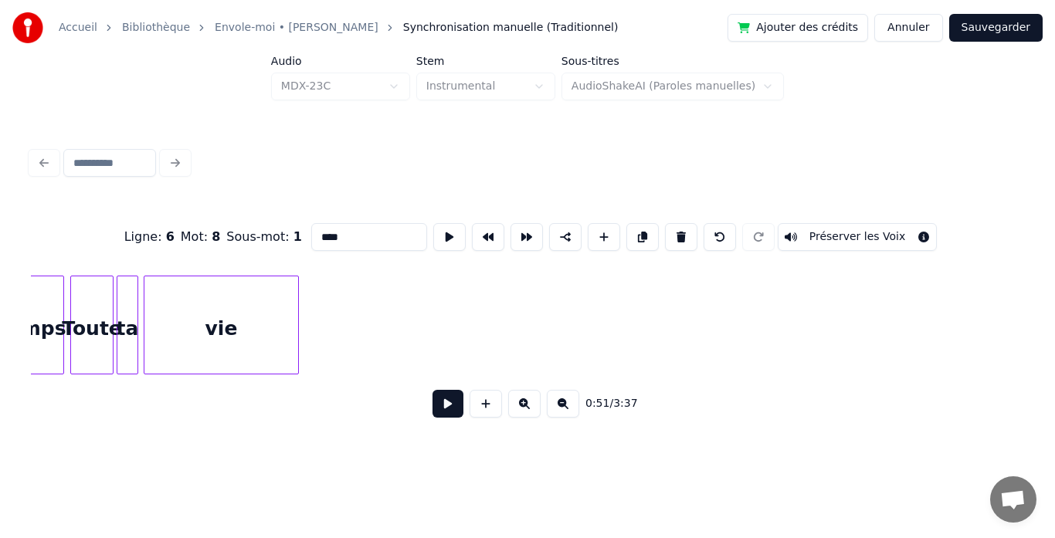
click at [147, 354] on div at bounding box center [146, 325] width 5 height 97
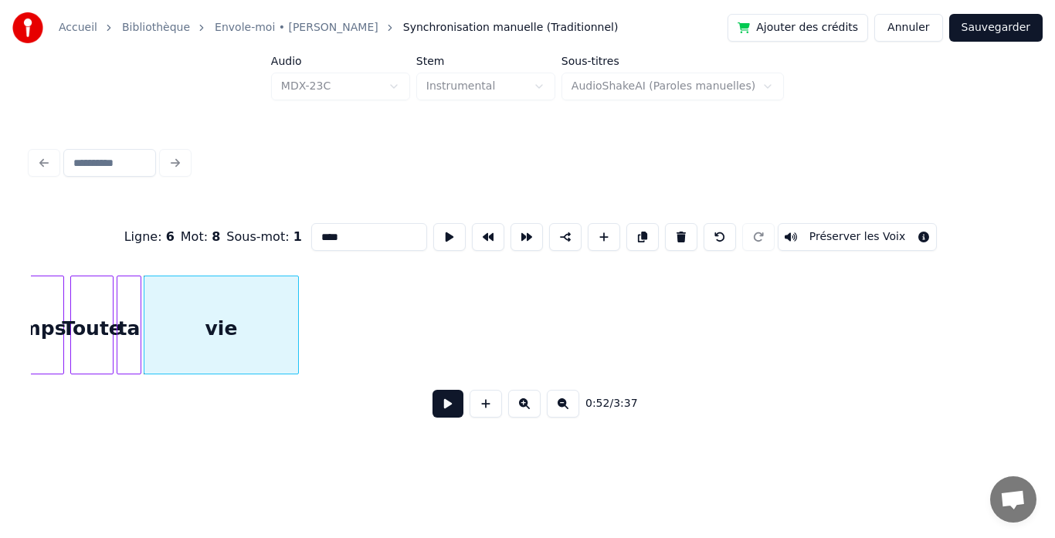
click at [139, 355] on div at bounding box center [138, 325] width 5 height 97
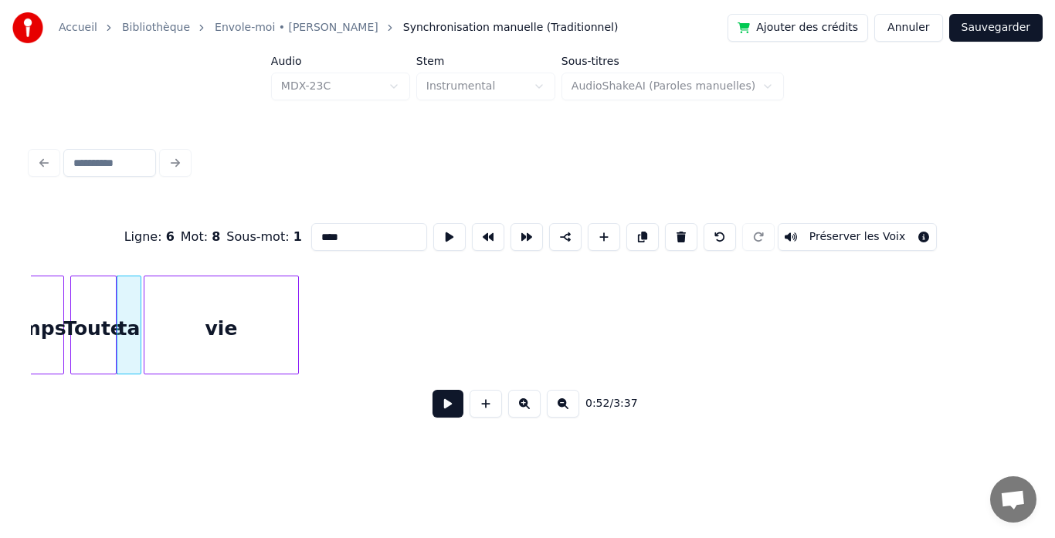
click at [114, 358] on div at bounding box center [113, 325] width 5 height 97
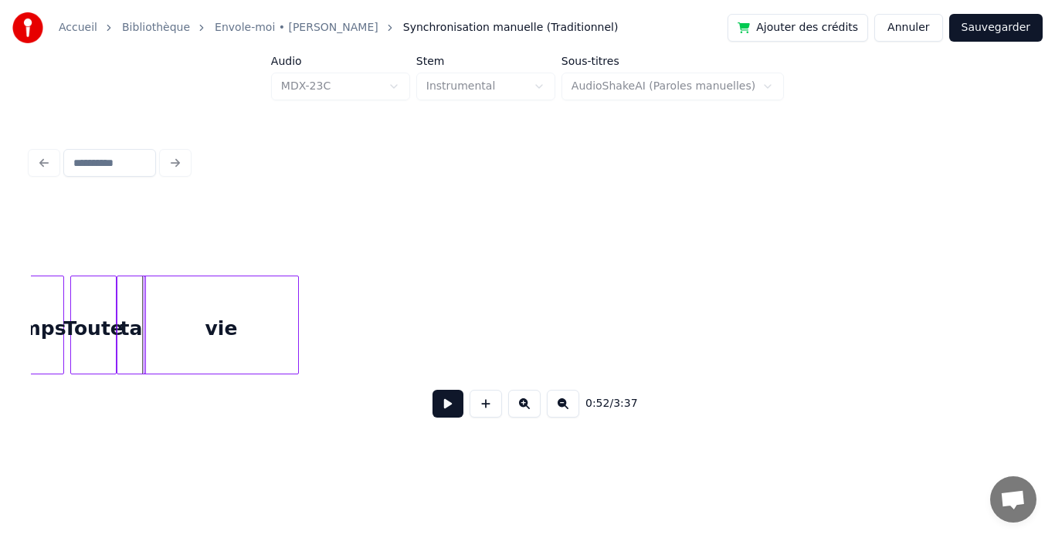
click at [120, 361] on div at bounding box center [122, 325] width 5 height 97
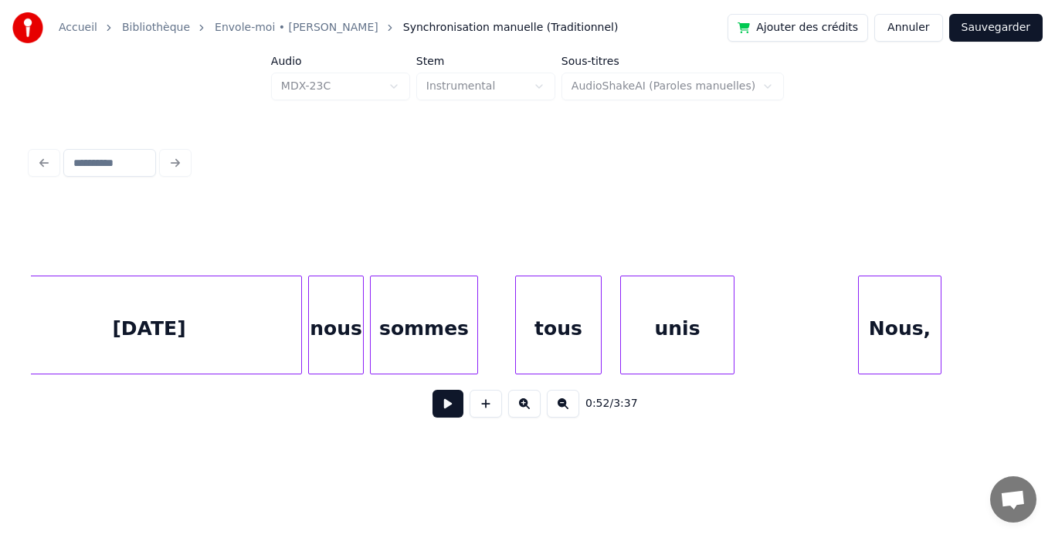
scroll to position [0, 6212]
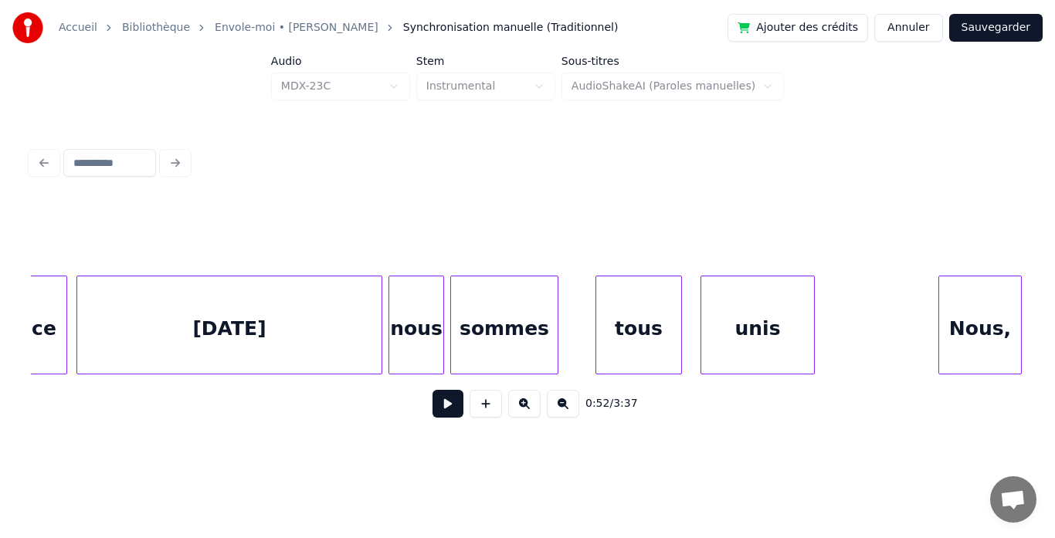
click at [409, 357] on div "nous" at bounding box center [416, 329] width 54 height 105
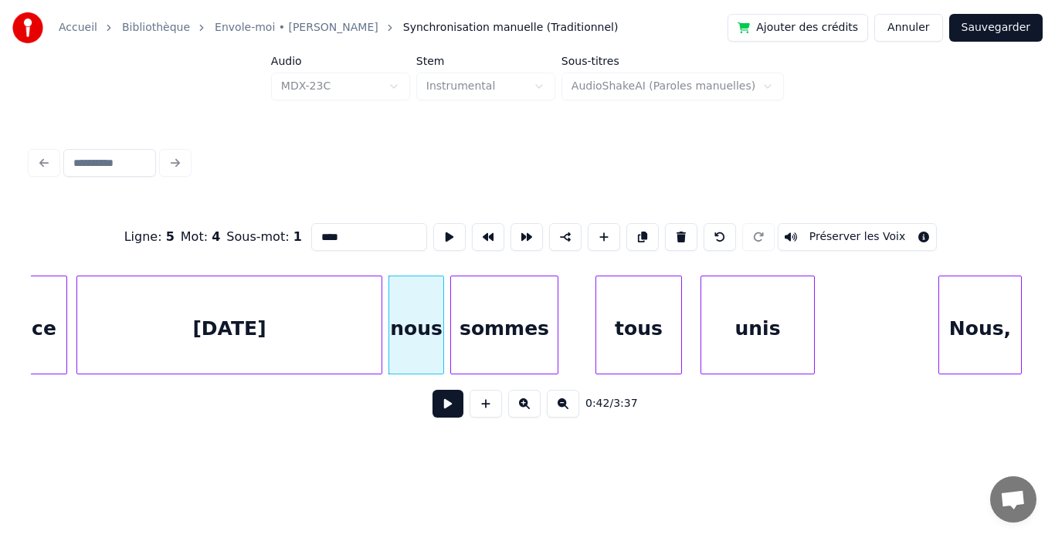
click at [444, 405] on button at bounding box center [448, 404] width 31 height 28
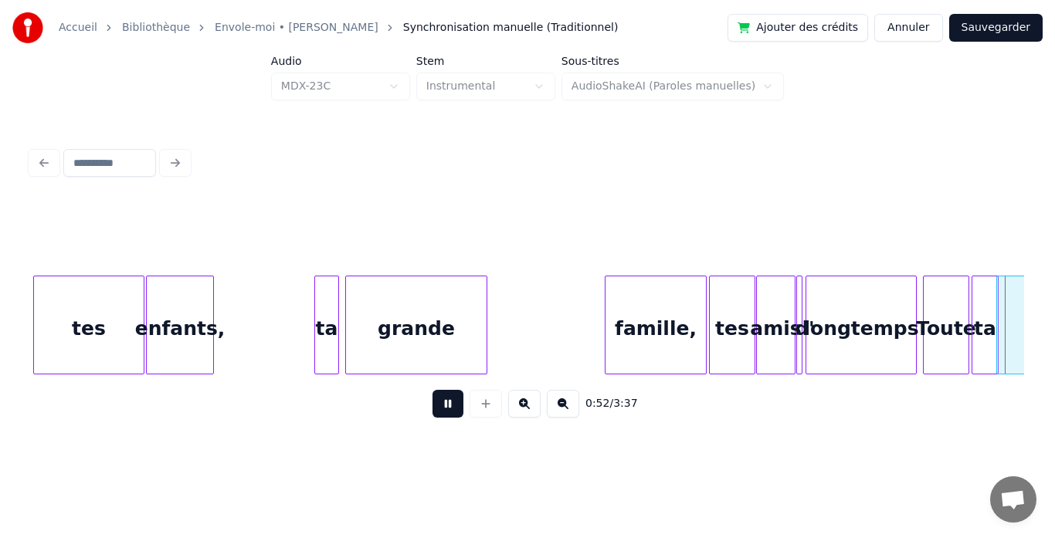
scroll to position [0, 8201]
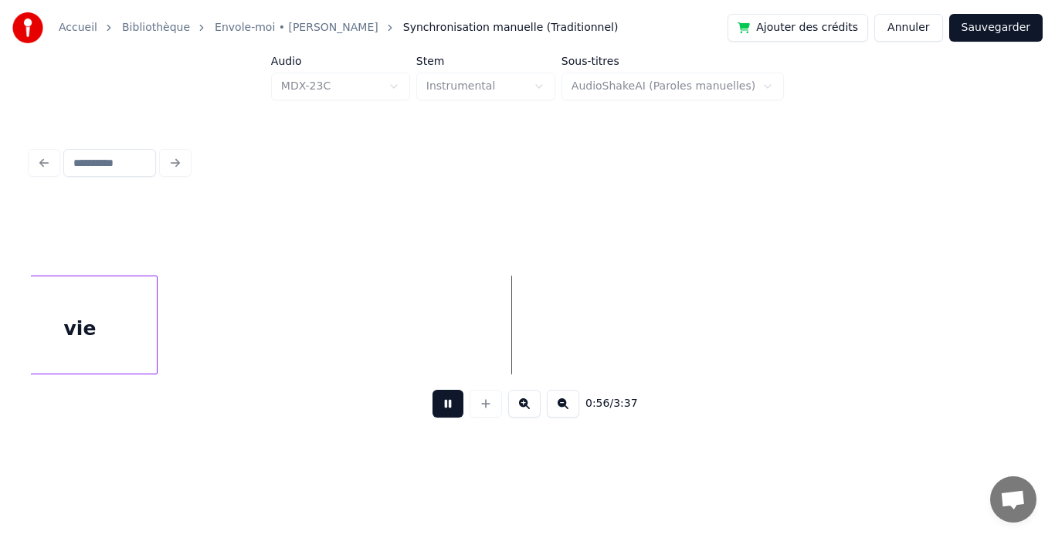
click at [440, 401] on button at bounding box center [448, 404] width 31 height 28
